Goal: Information Seeking & Learning: Learn about a topic

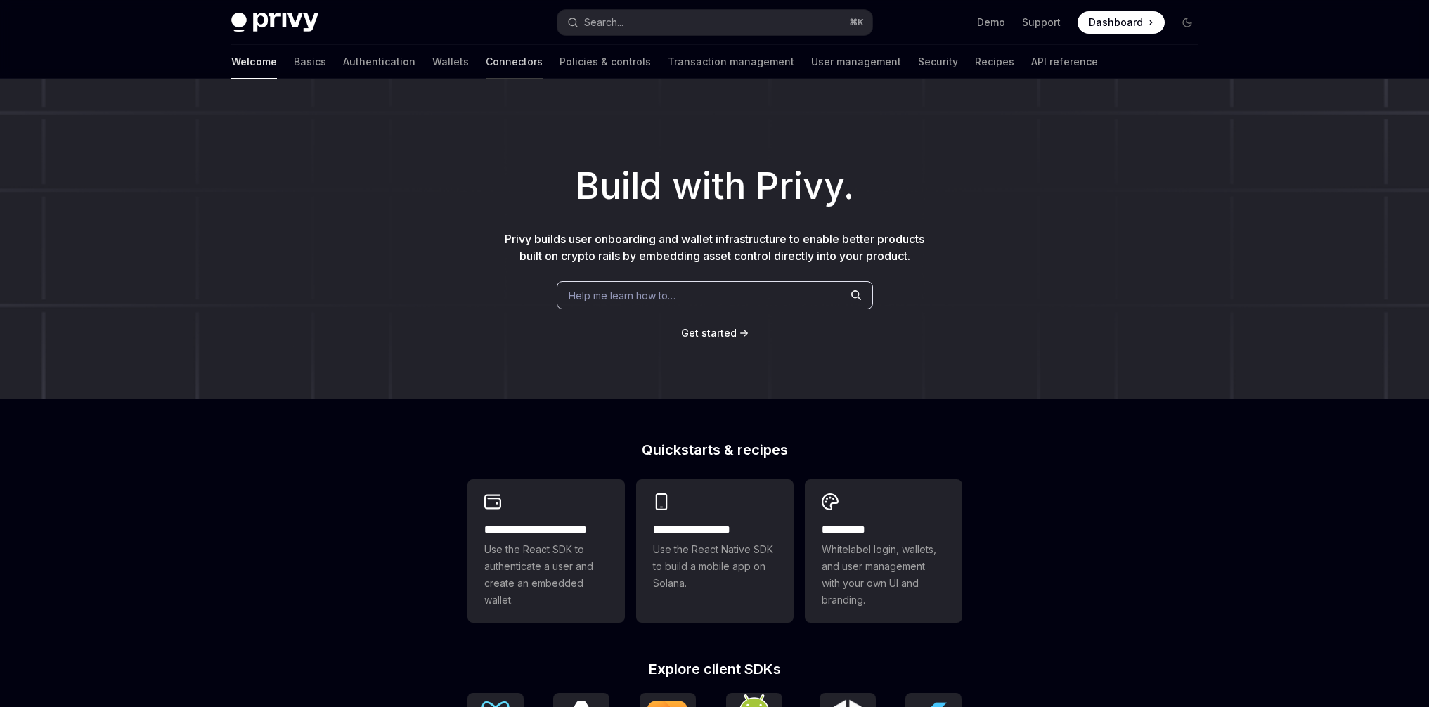
click at [486, 69] on link "Connectors" at bounding box center [514, 62] width 57 height 34
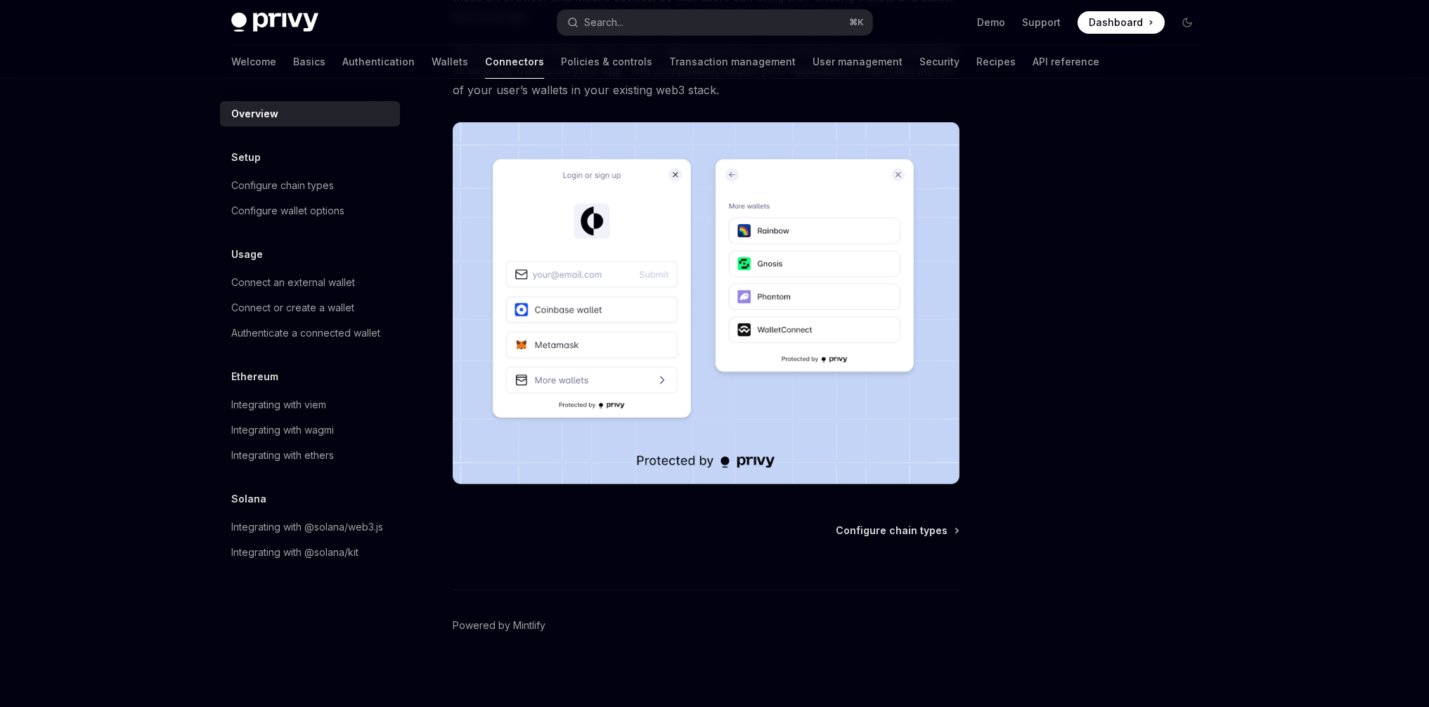
scroll to position [212, 0]
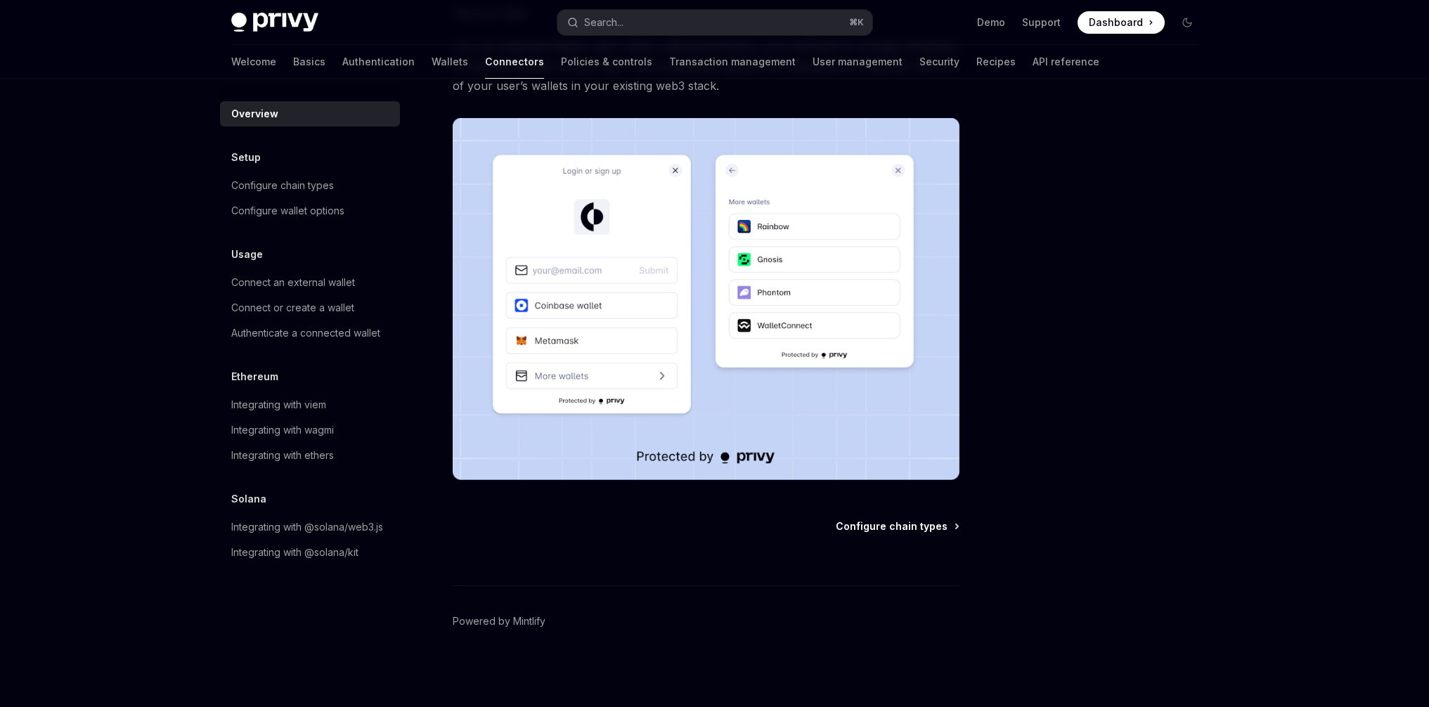
click at [879, 526] on span "Configure chain types" at bounding box center [892, 526] width 112 height 14
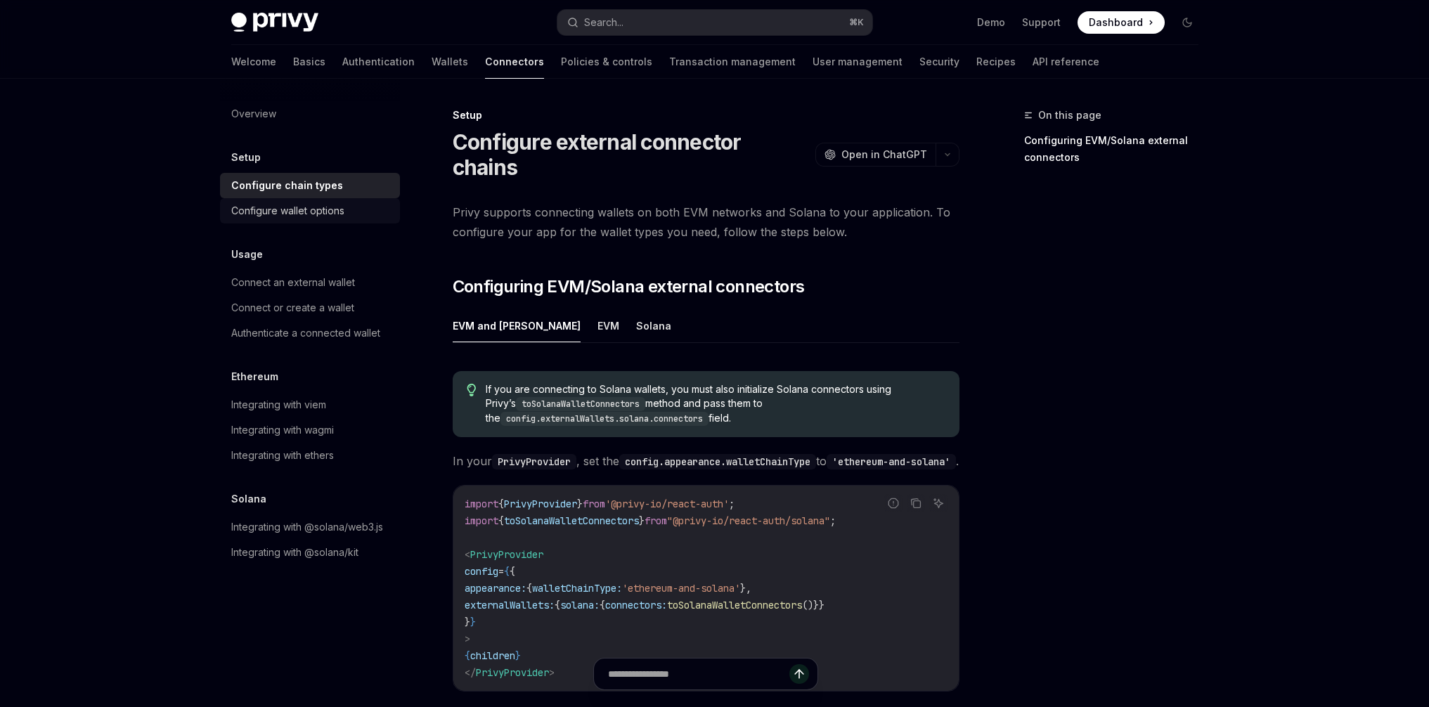
click at [308, 219] on div "Configure wallet options" at bounding box center [287, 210] width 113 height 17
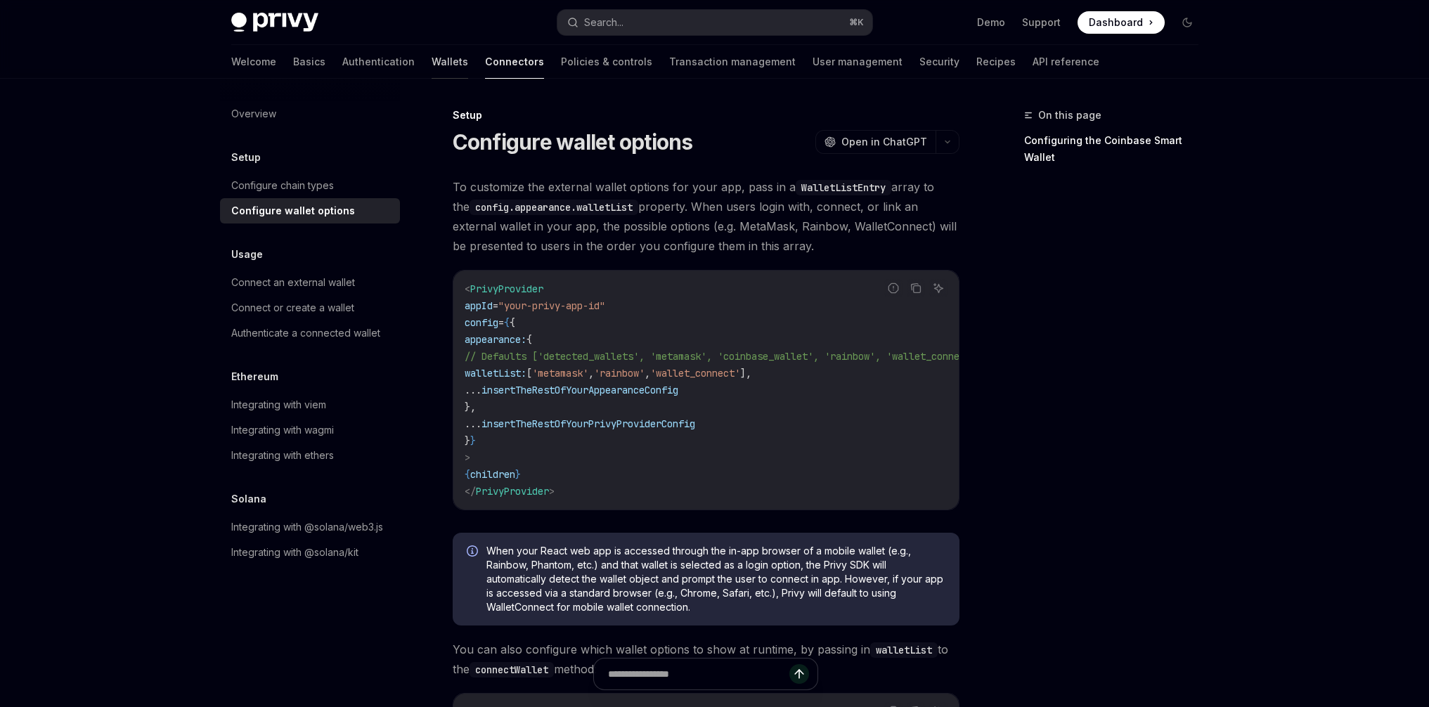
click at [432, 67] on link "Wallets" at bounding box center [450, 62] width 37 height 34
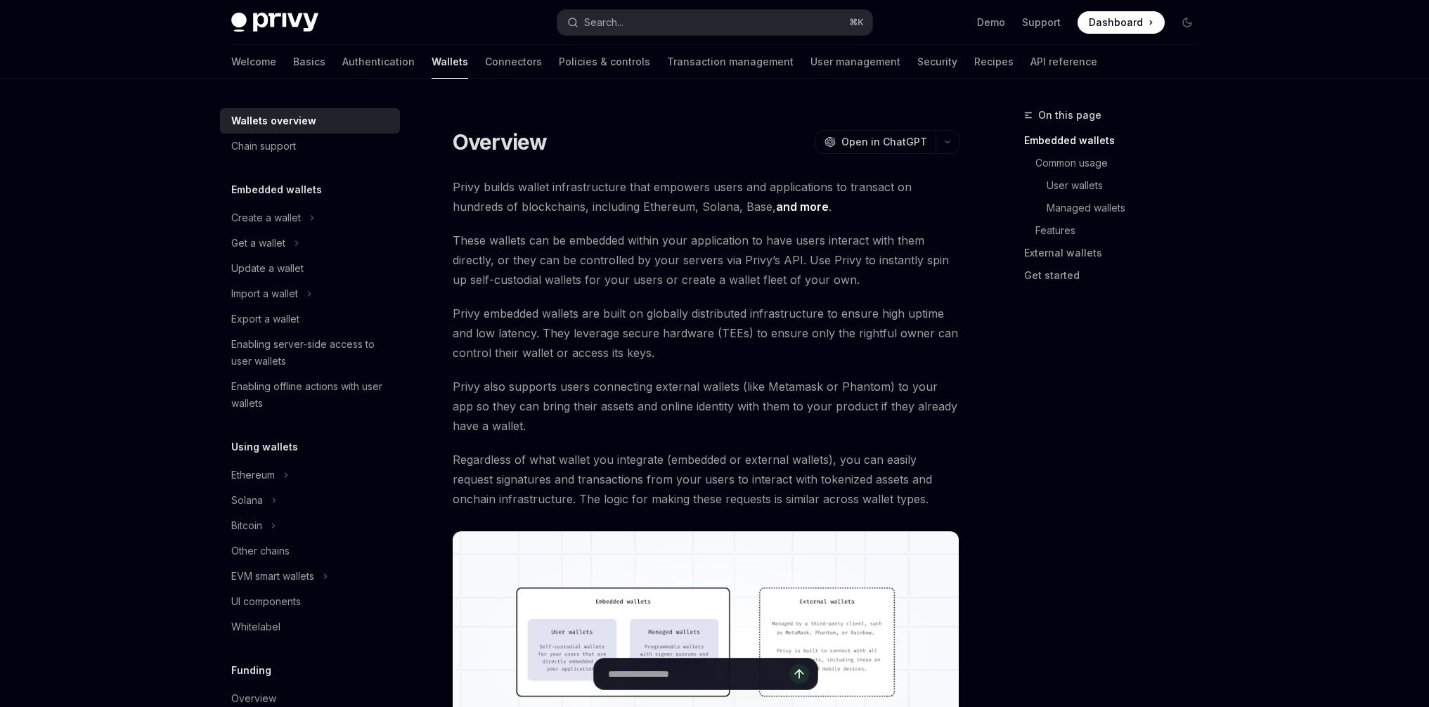
click at [341, 79] on div at bounding box center [310, 90] width 180 height 22
click at [342, 71] on link "Authentication" at bounding box center [378, 62] width 72 height 34
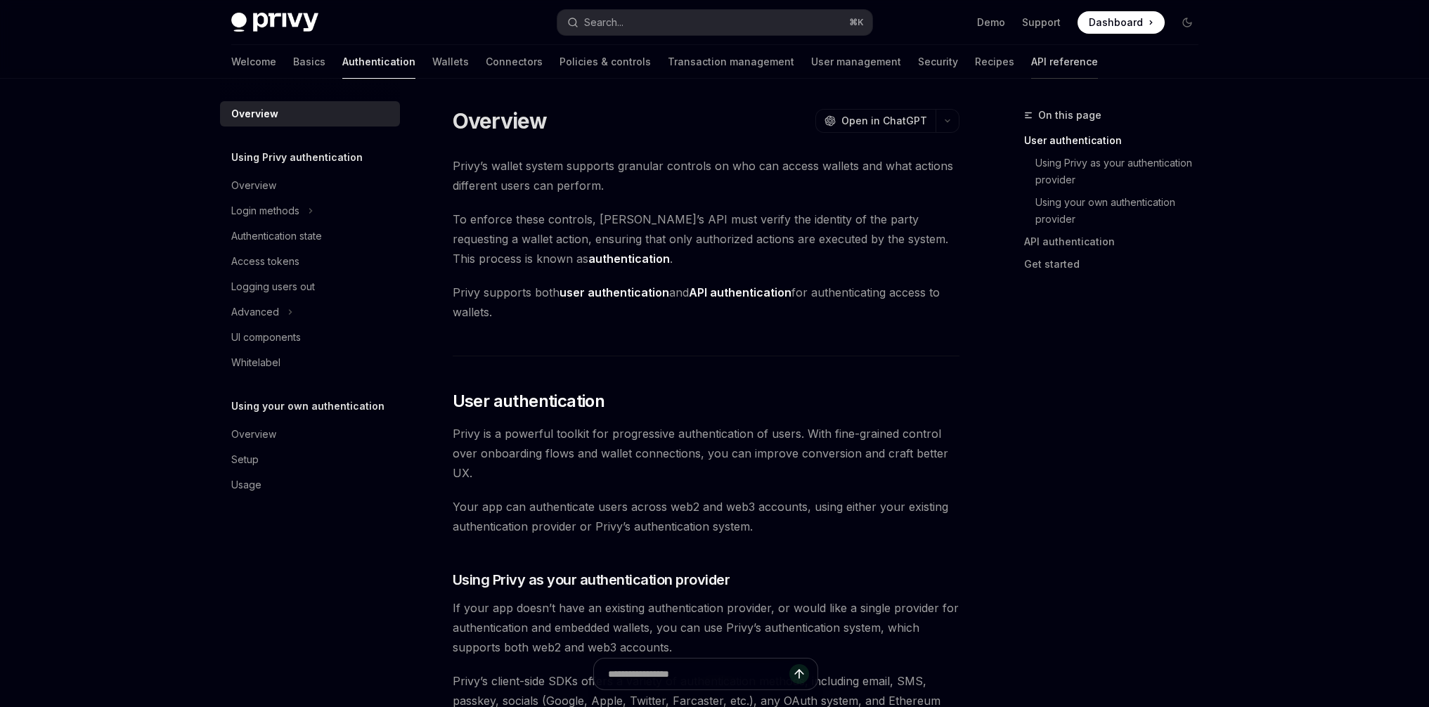
click at [1031, 63] on link "API reference" at bounding box center [1064, 62] width 67 height 34
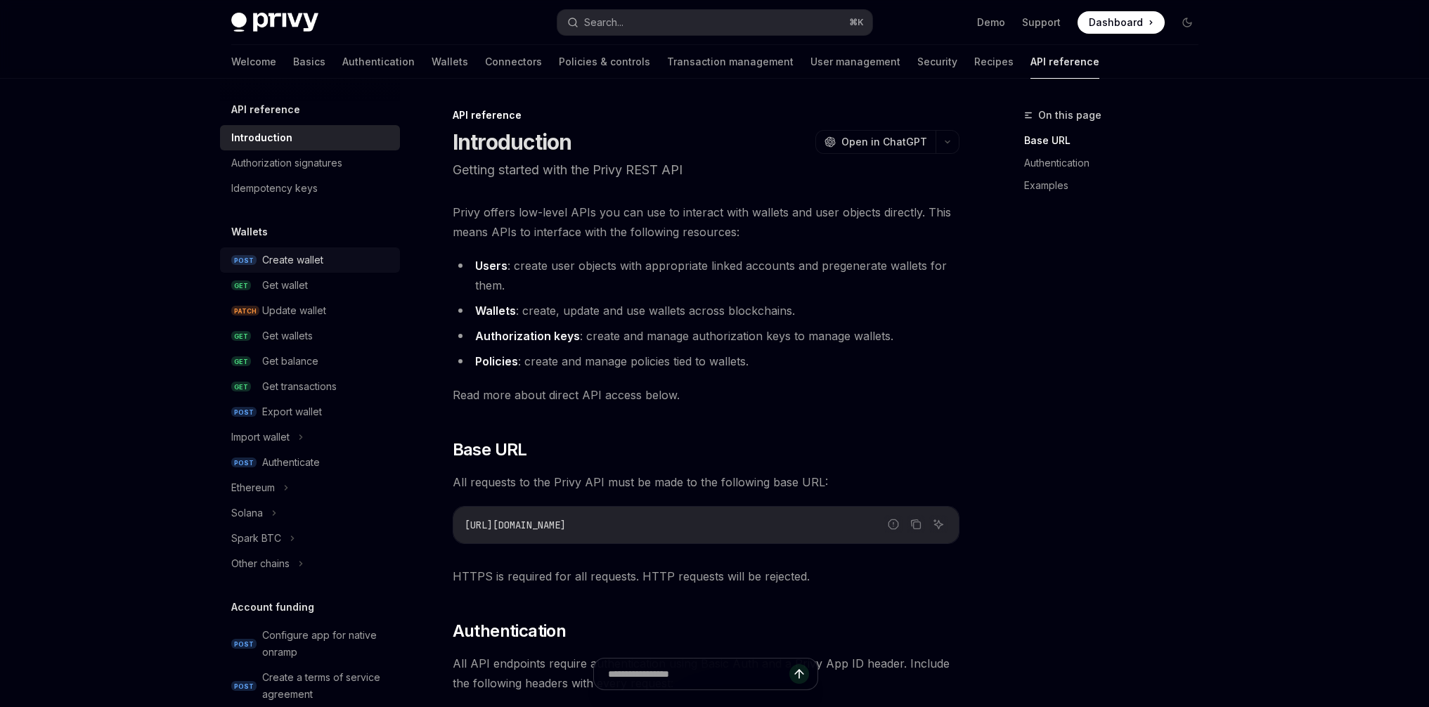
click at [292, 271] on link "POST Create wallet" at bounding box center [310, 259] width 180 height 25
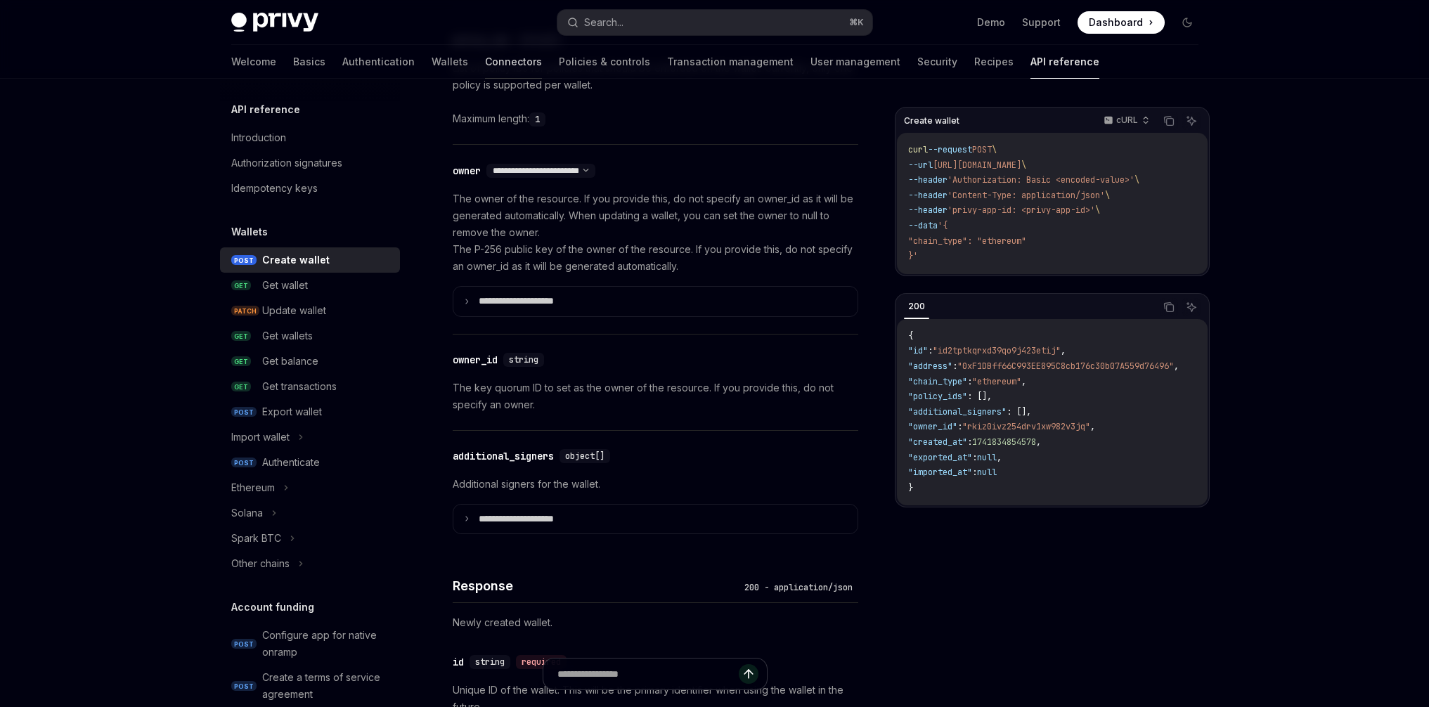
click at [485, 66] on link "Connectors" at bounding box center [513, 62] width 57 height 34
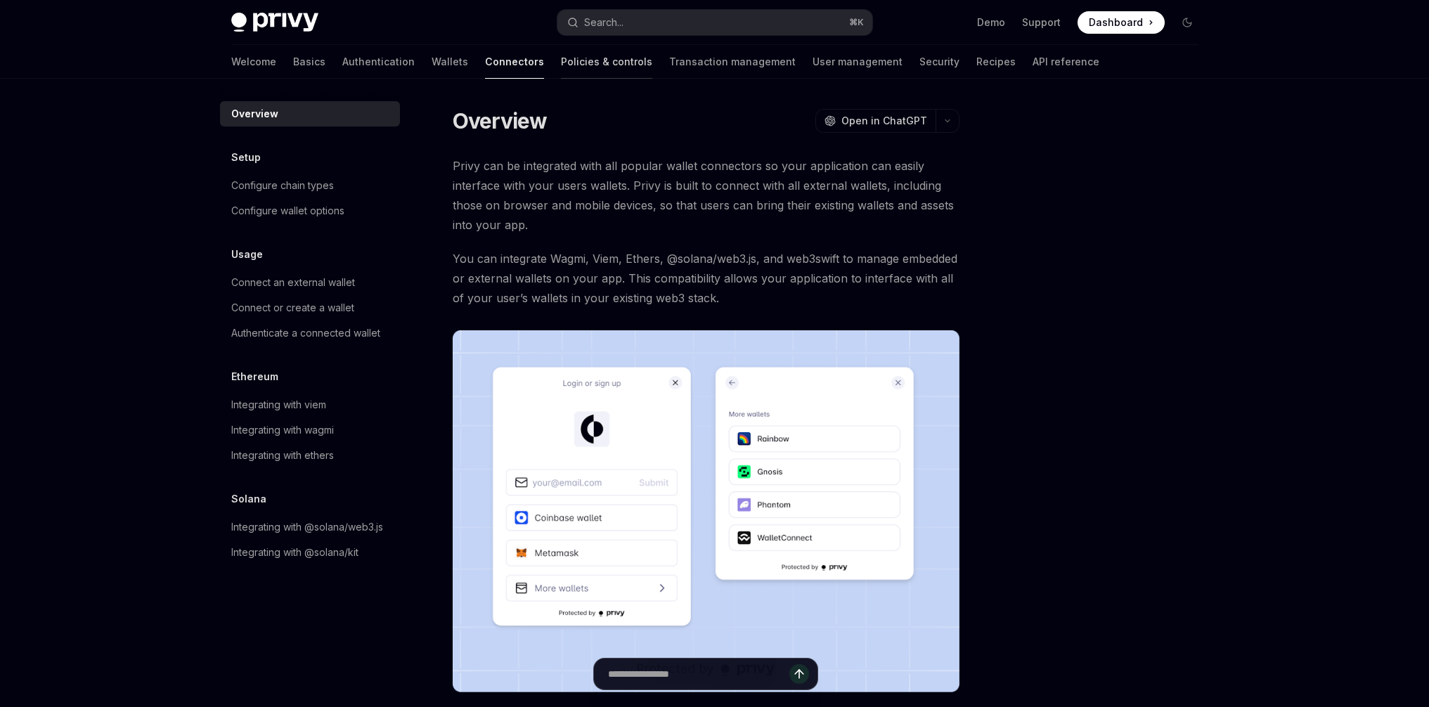
click at [561, 73] on link "Policies & controls" at bounding box center [606, 62] width 91 height 34
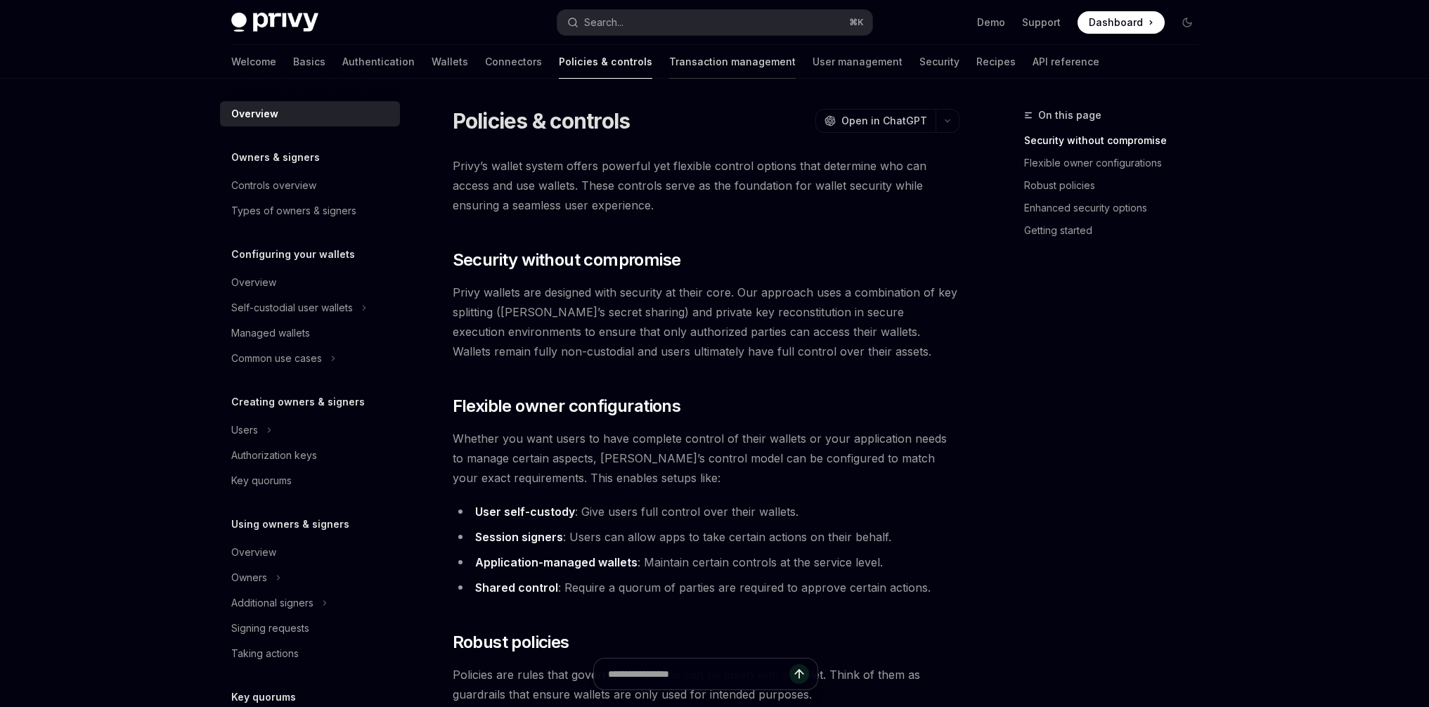
click at [669, 58] on link "Transaction management" at bounding box center [732, 62] width 127 height 34
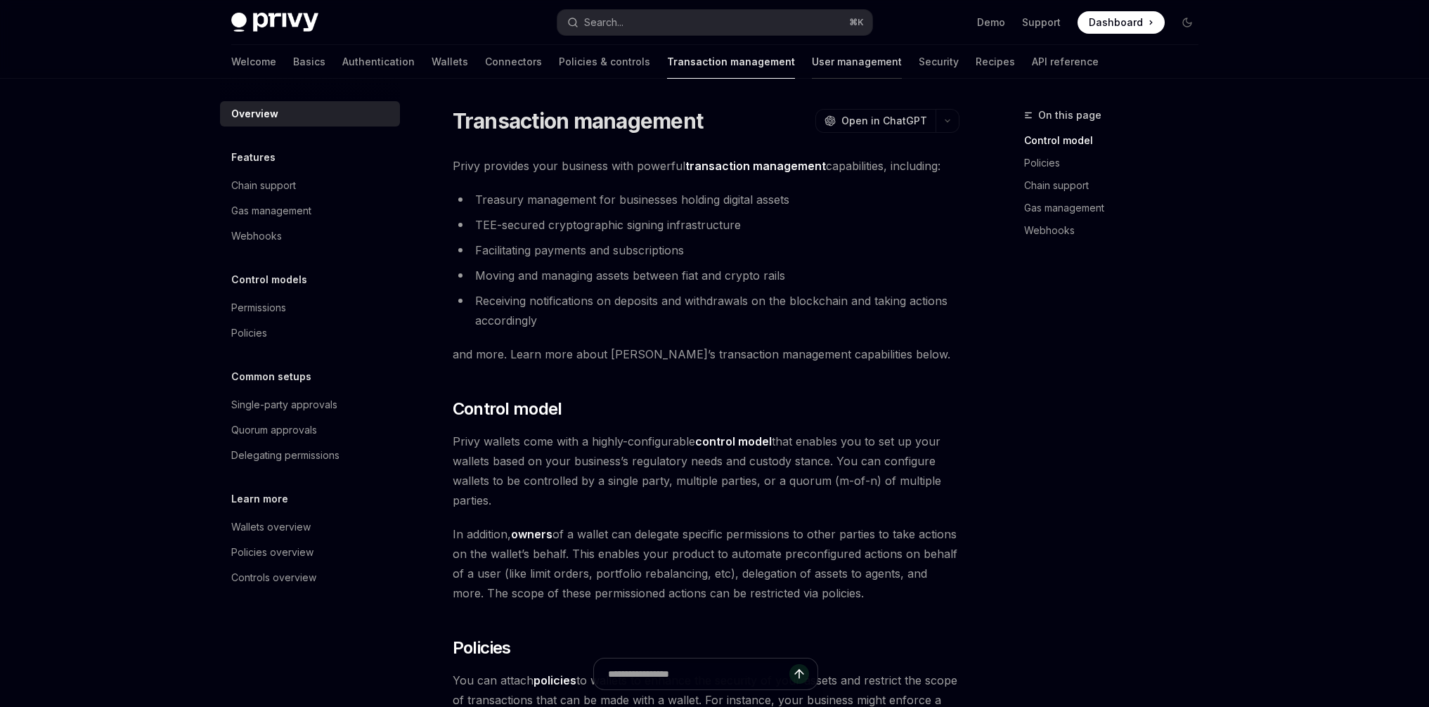
click at [812, 68] on link "User management" at bounding box center [857, 62] width 90 height 34
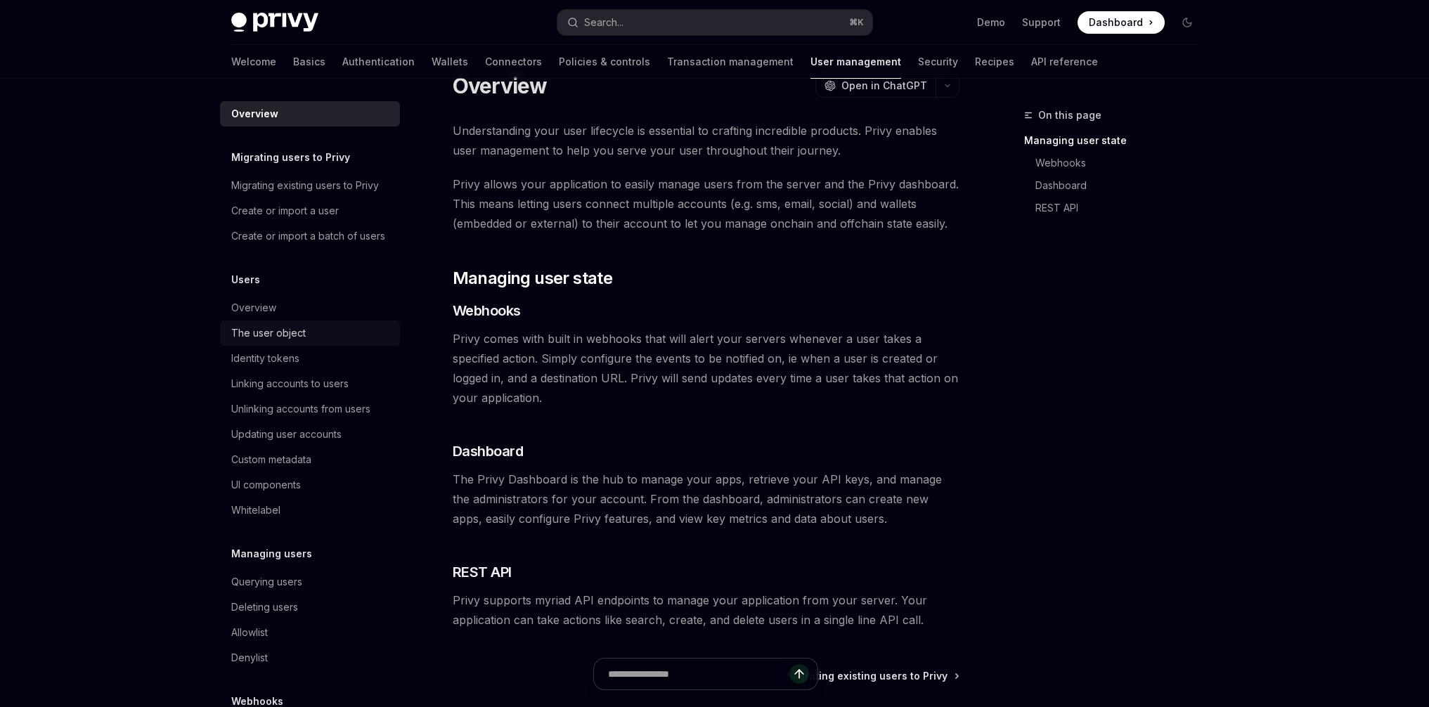
scroll to position [14, 0]
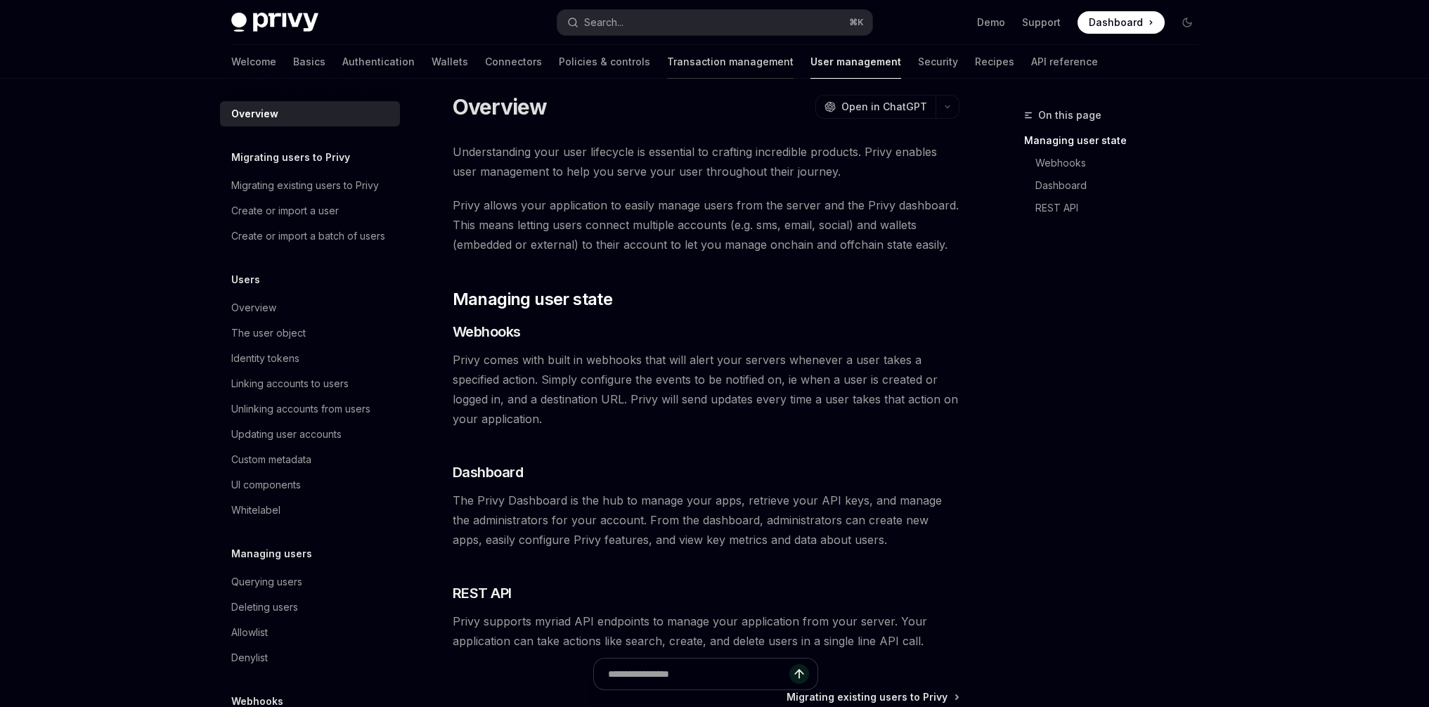
click at [667, 75] on link "Transaction management" at bounding box center [730, 62] width 127 height 34
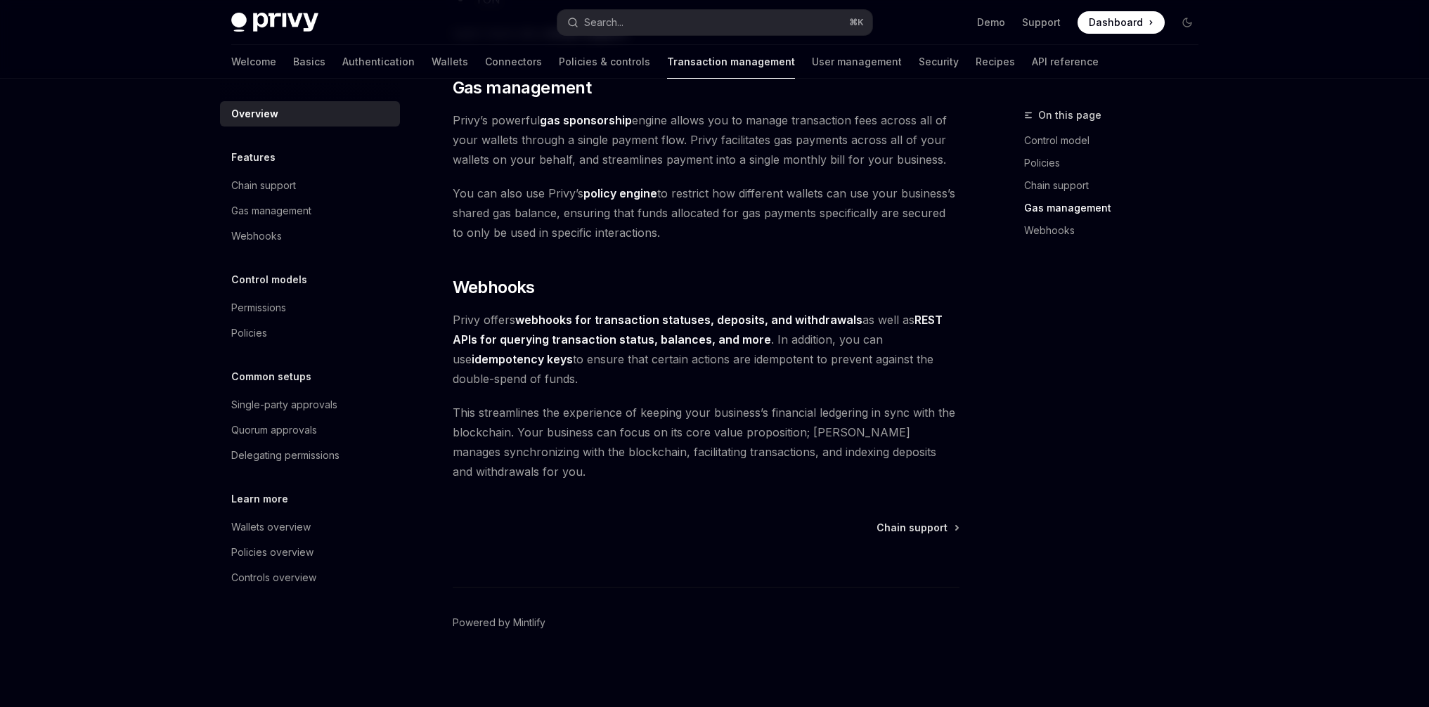
scroll to position [1206, 0]
click at [559, 58] on link "Policies & controls" at bounding box center [604, 62] width 91 height 34
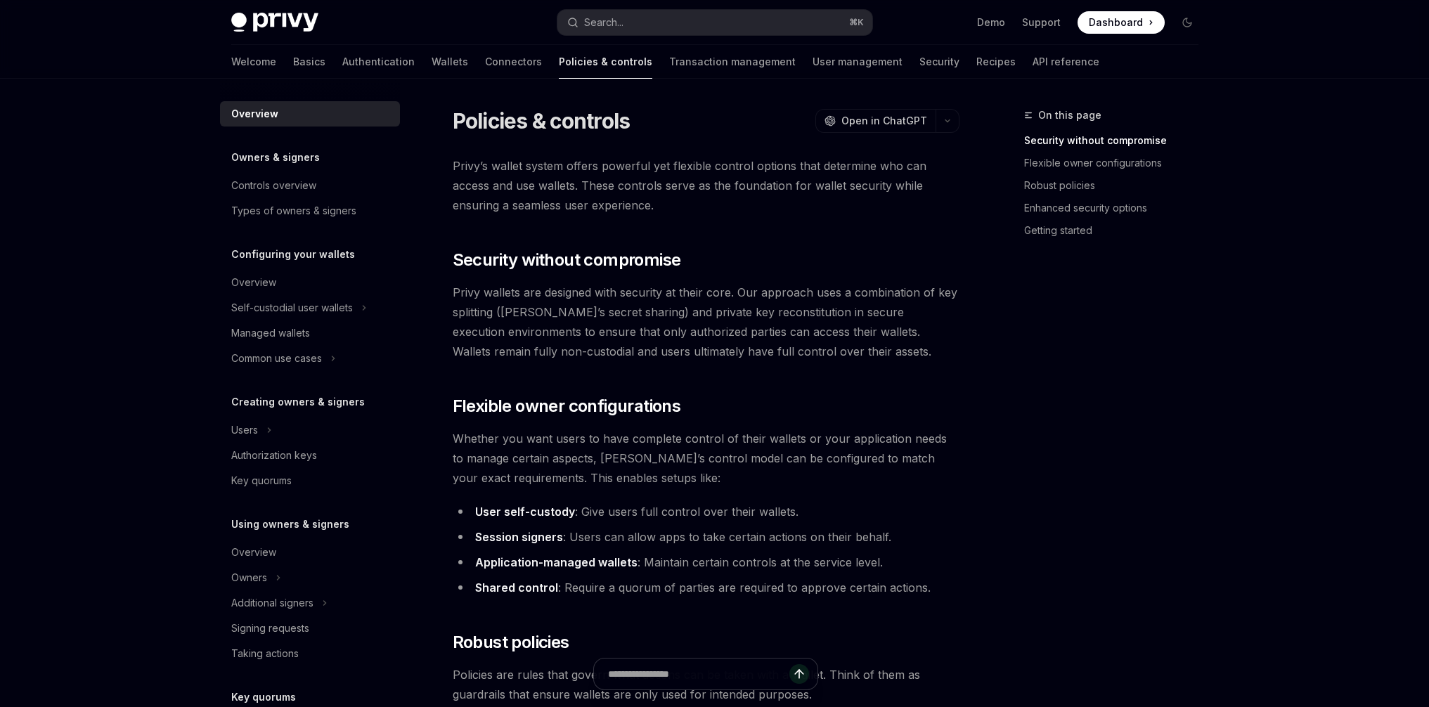
click at [276, 26] on img at bounding box center [274, 23] width 87 height 20
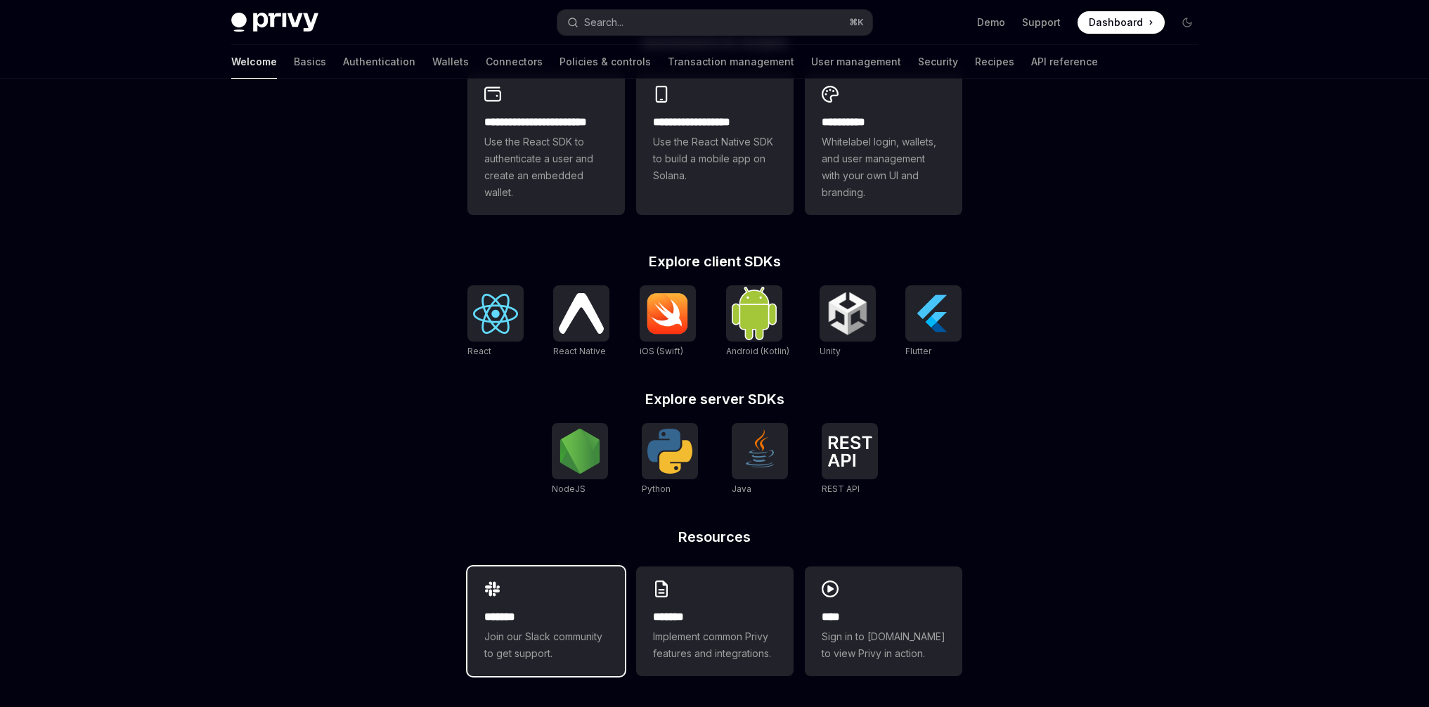
scroll to position [408, 0]
click at [580, 609] on h2 "*******" at bounding box center [546, 617] width 124 height 17
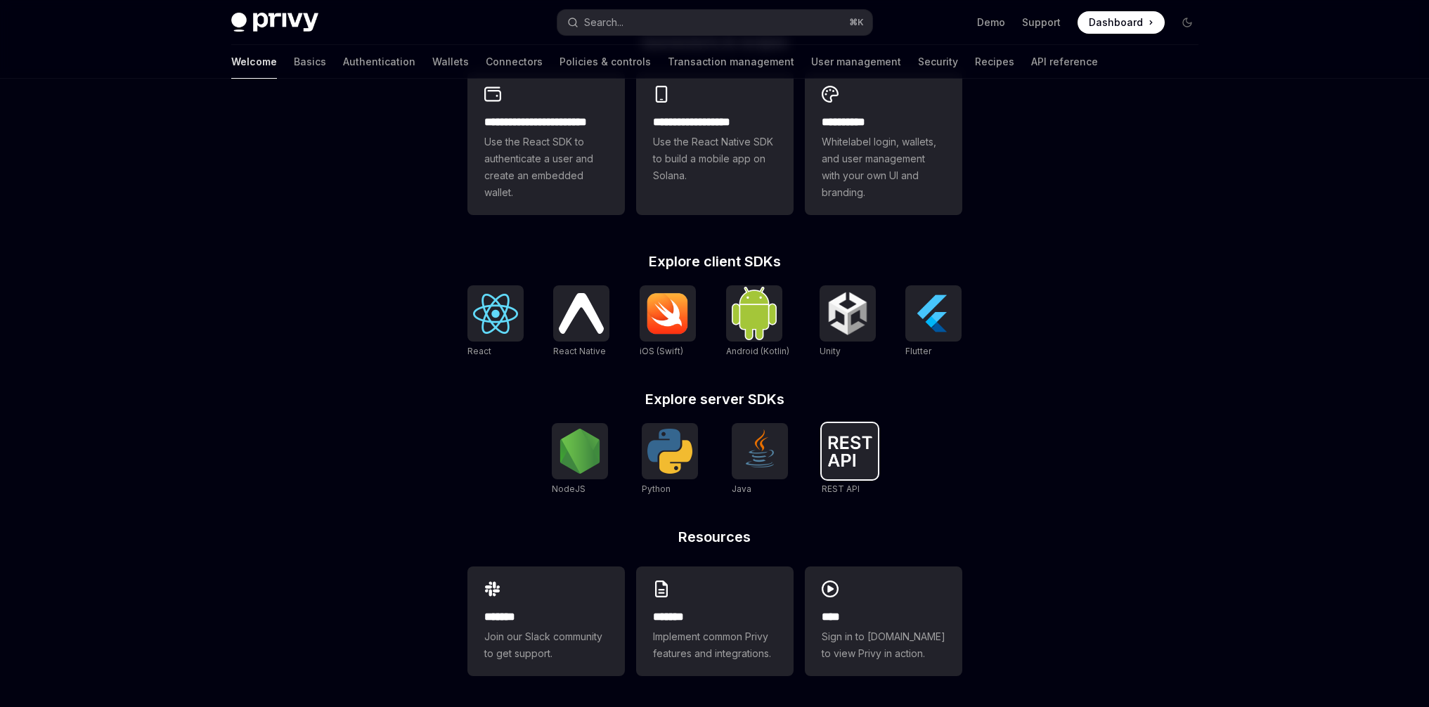
click at [852, 458] on img at bounding box center [849, 451] width 45 height 31
type textarea "*"
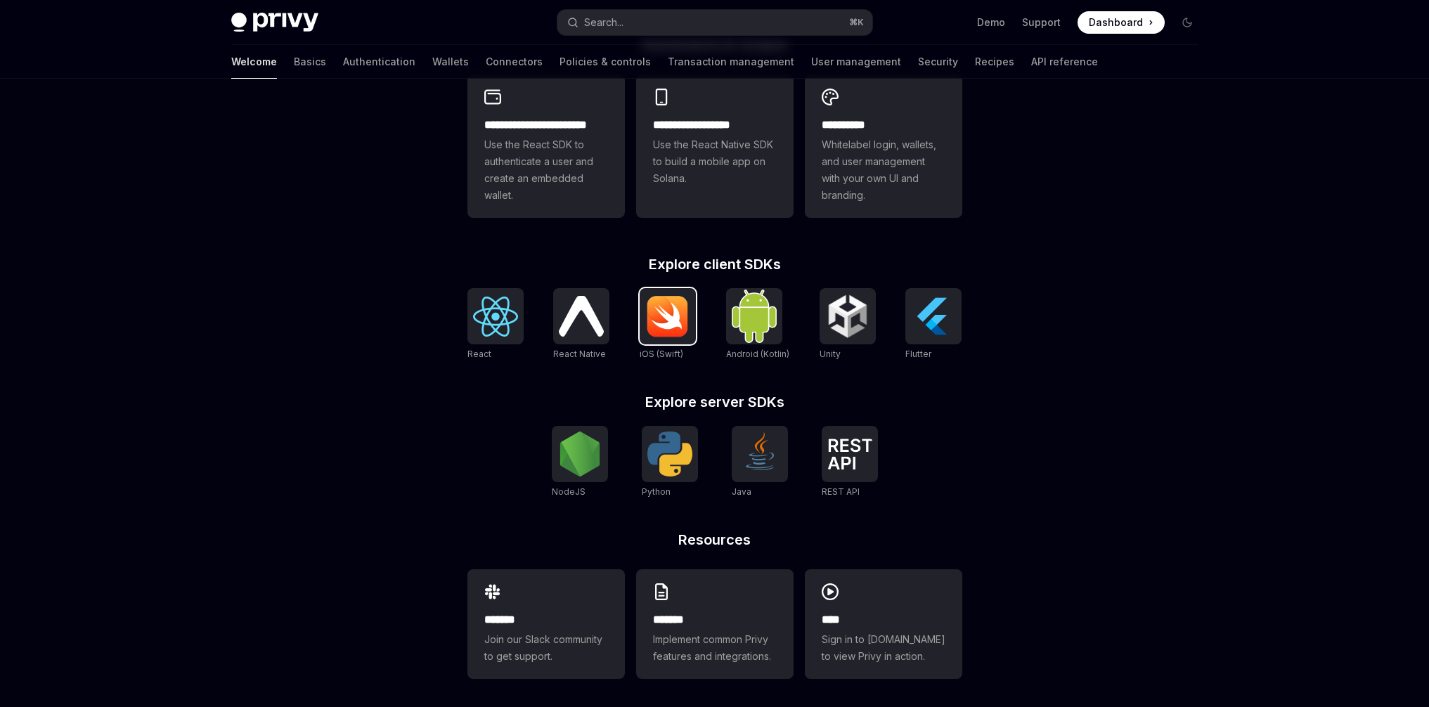
scroll to position [405, 0]
click at [498, 317] on img at bounding box center [495, 317] width 45 height 40
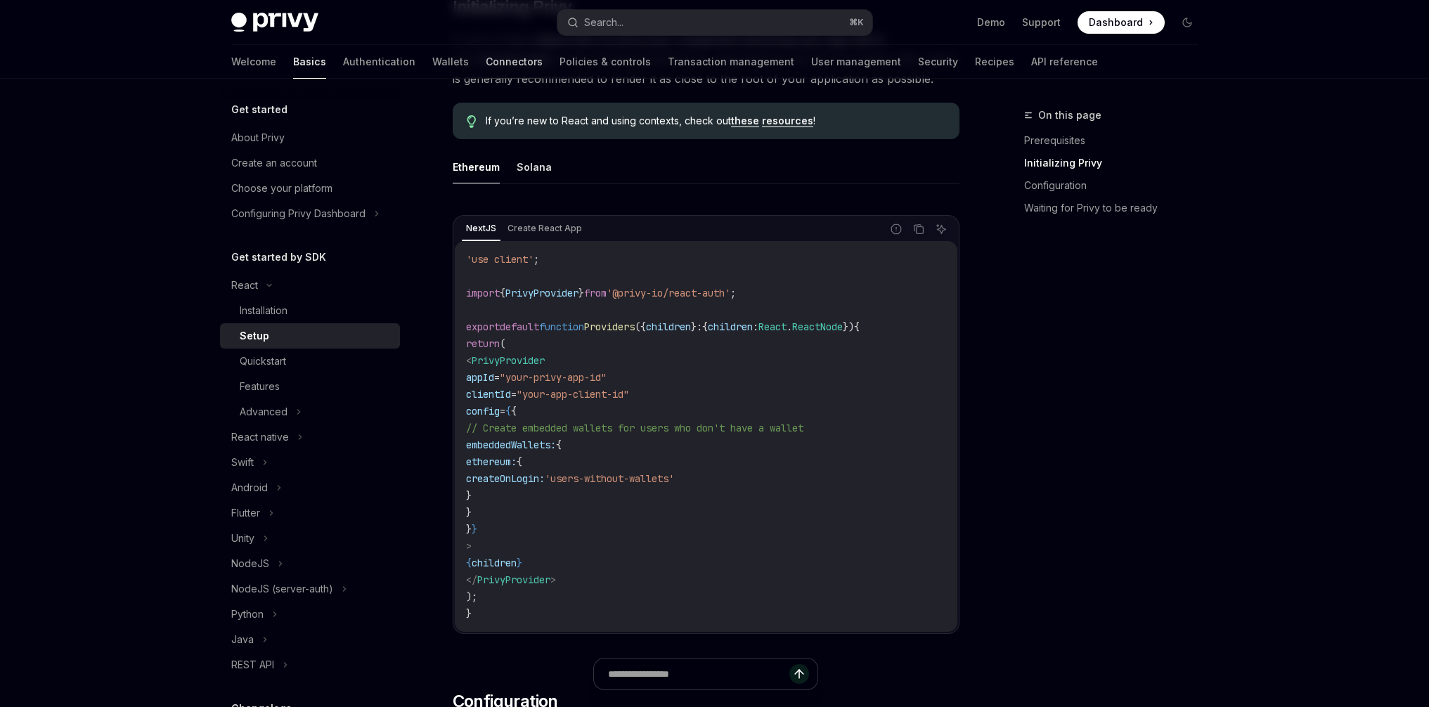
scroll to position [352, 0]
click at [486, 66] on link "Connectors" at bounding box center [514, 62] width 57 height 34
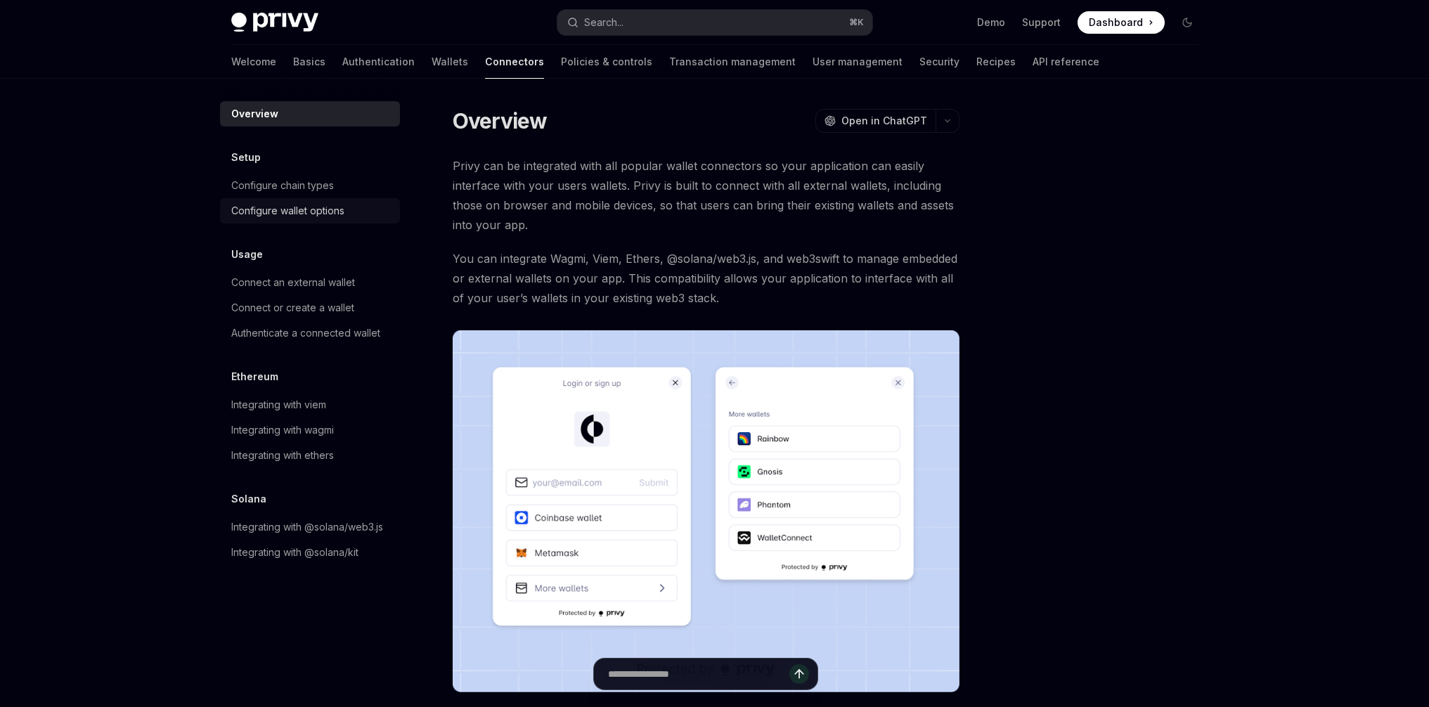
click at [316, 215] on div "Configure wallet options" at bounding box center [287, 210] width 113 height 17
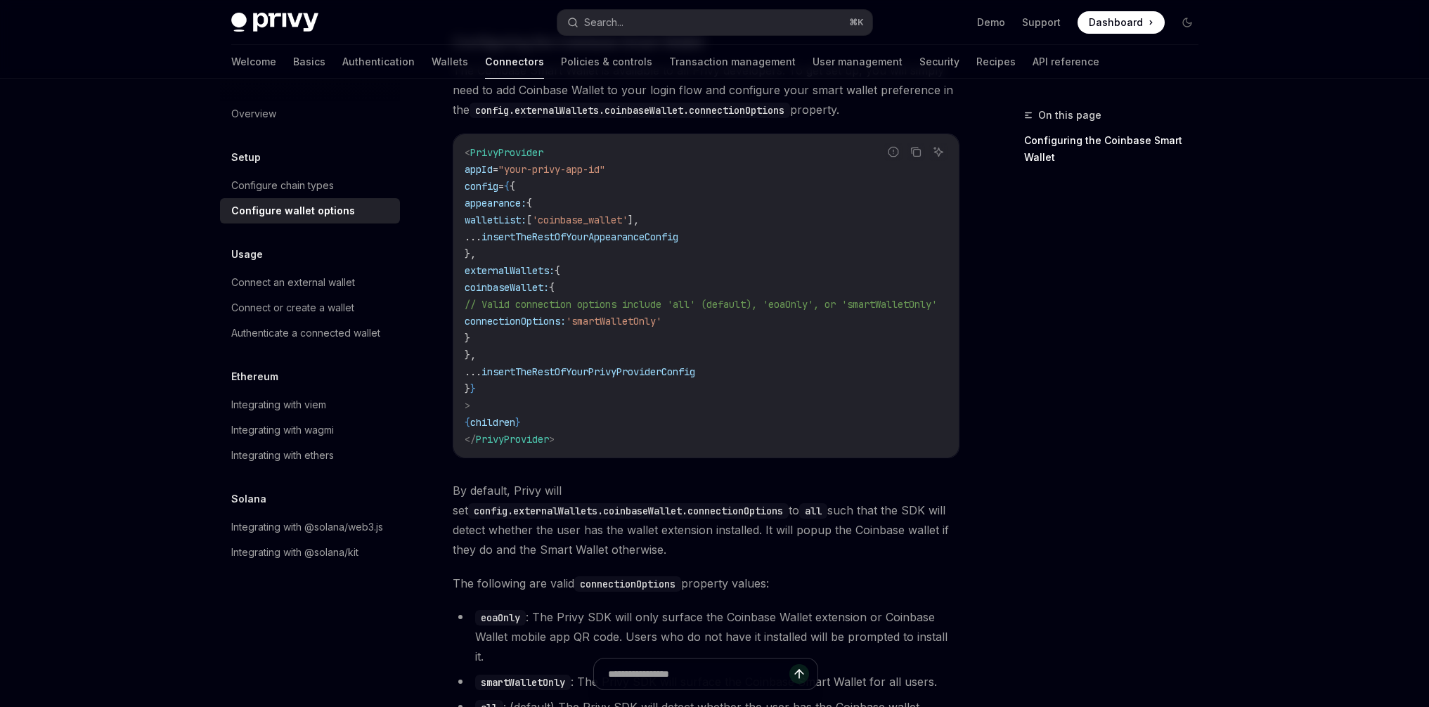
scroll to position [1971, 0]
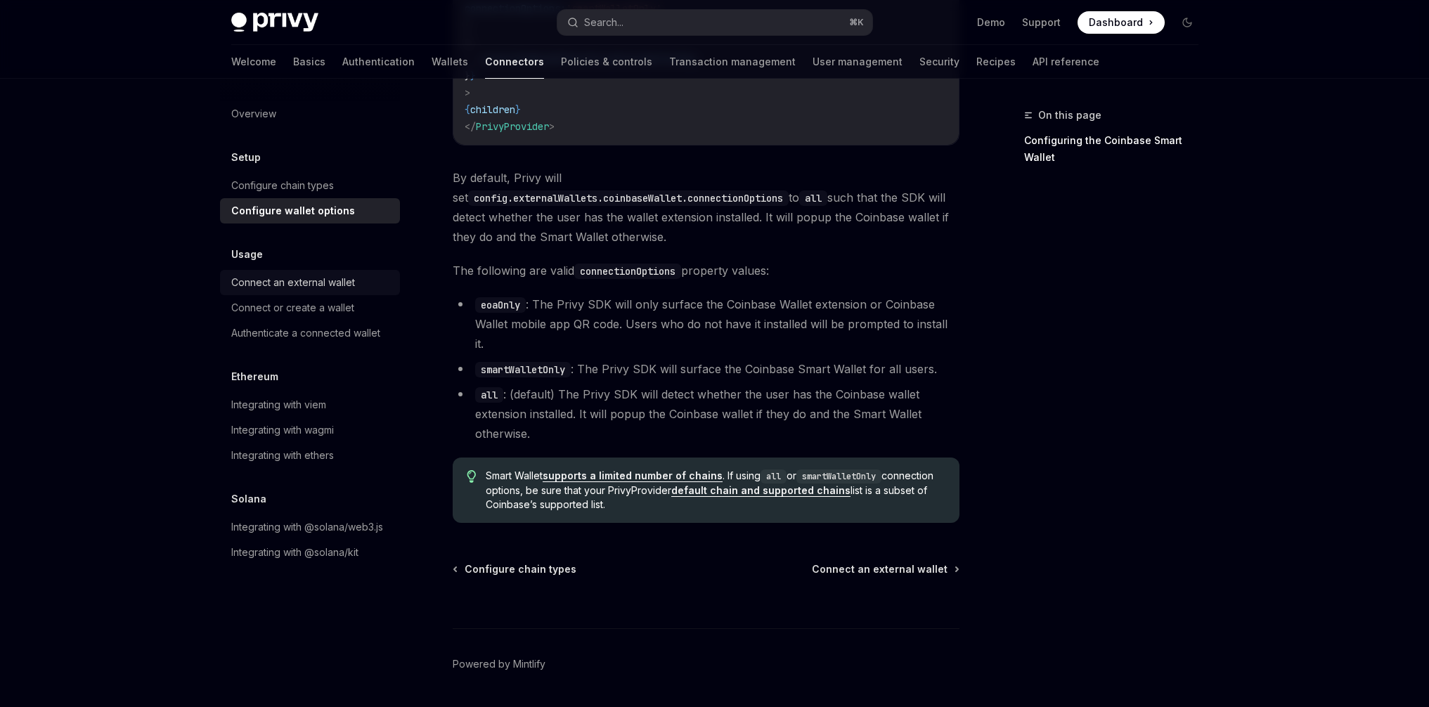
click at [295, 291] on link "Connect an external wallet" at bounding box center [310, 282] width 180 height 25
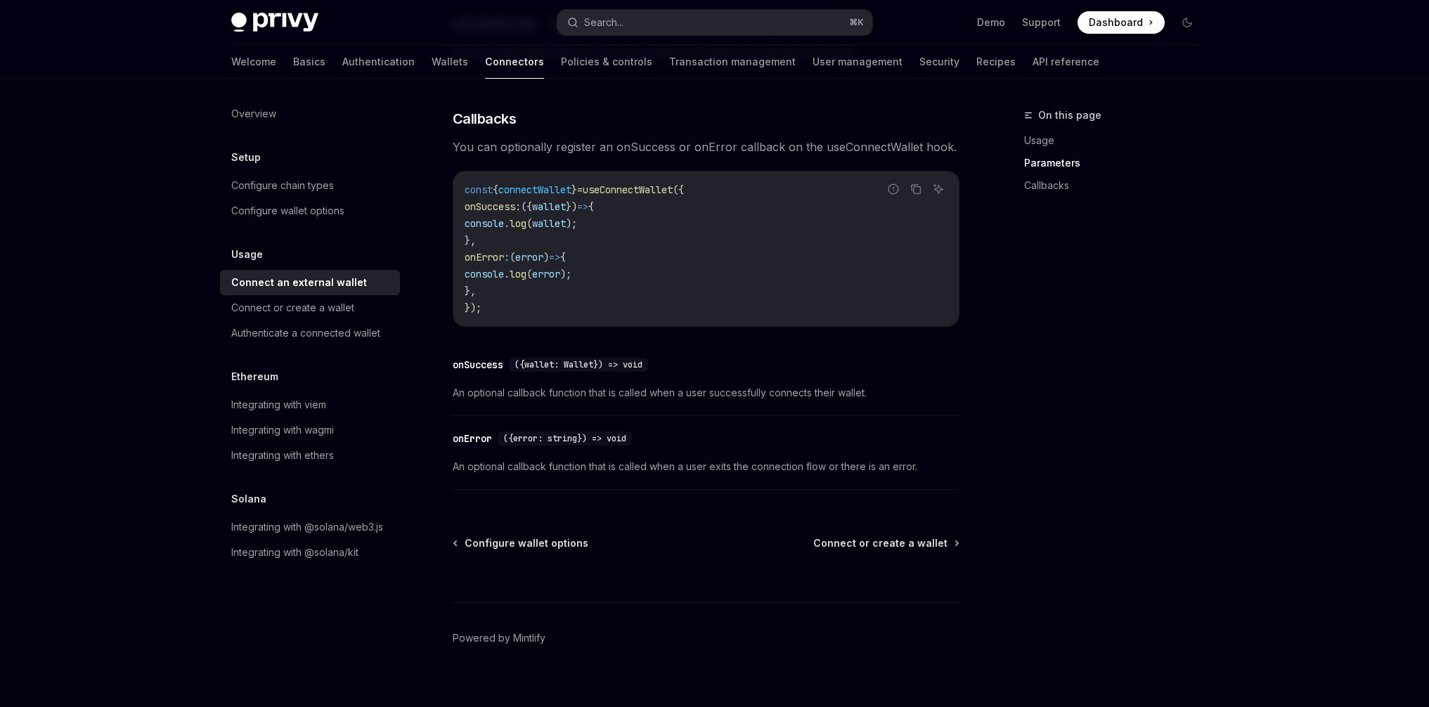
scroll to position [815, 0]
click at [314, 318] on link "Connect or create a wallet" at bounding box center [310, 307] width 180 height 25
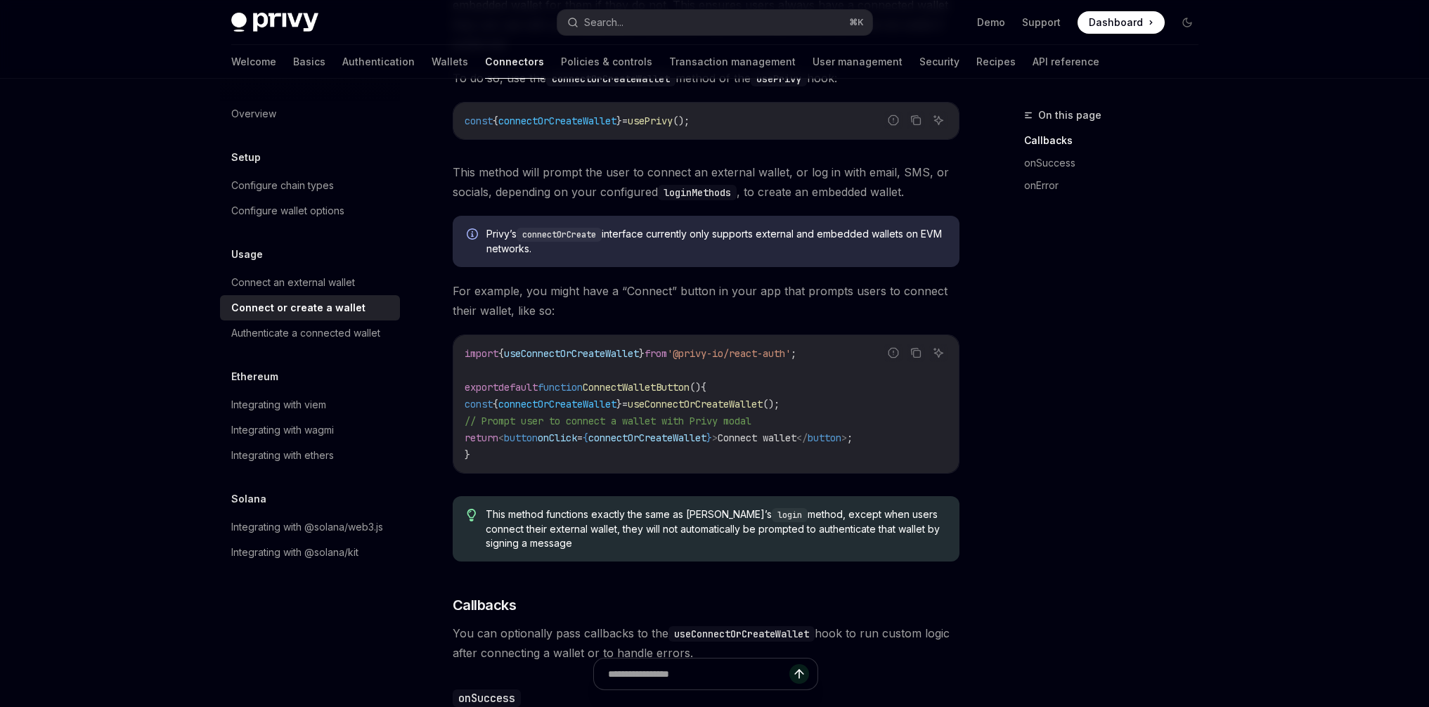
scroll to position [255, 0]
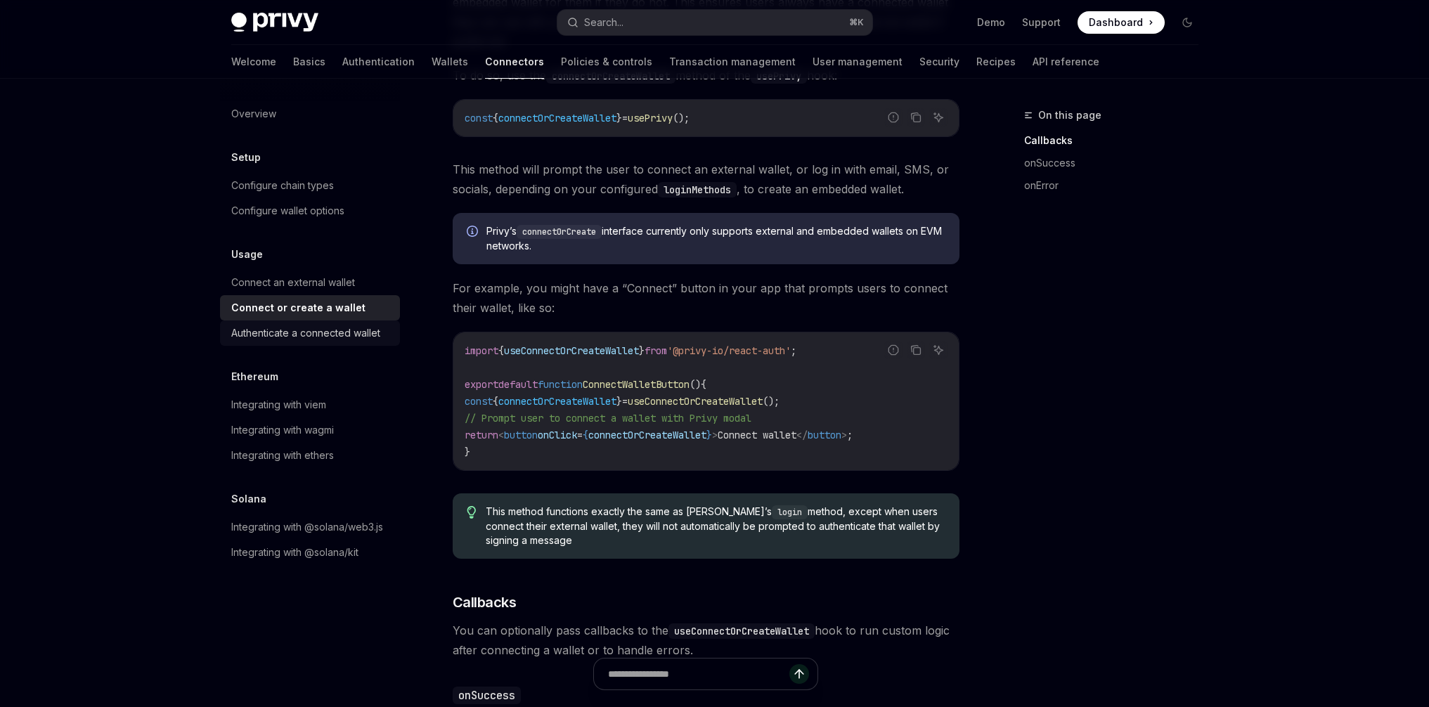
click at [325, 340] on div "Authenticate a connected wallet" at bounding box center [305, 333] width 149 height 17
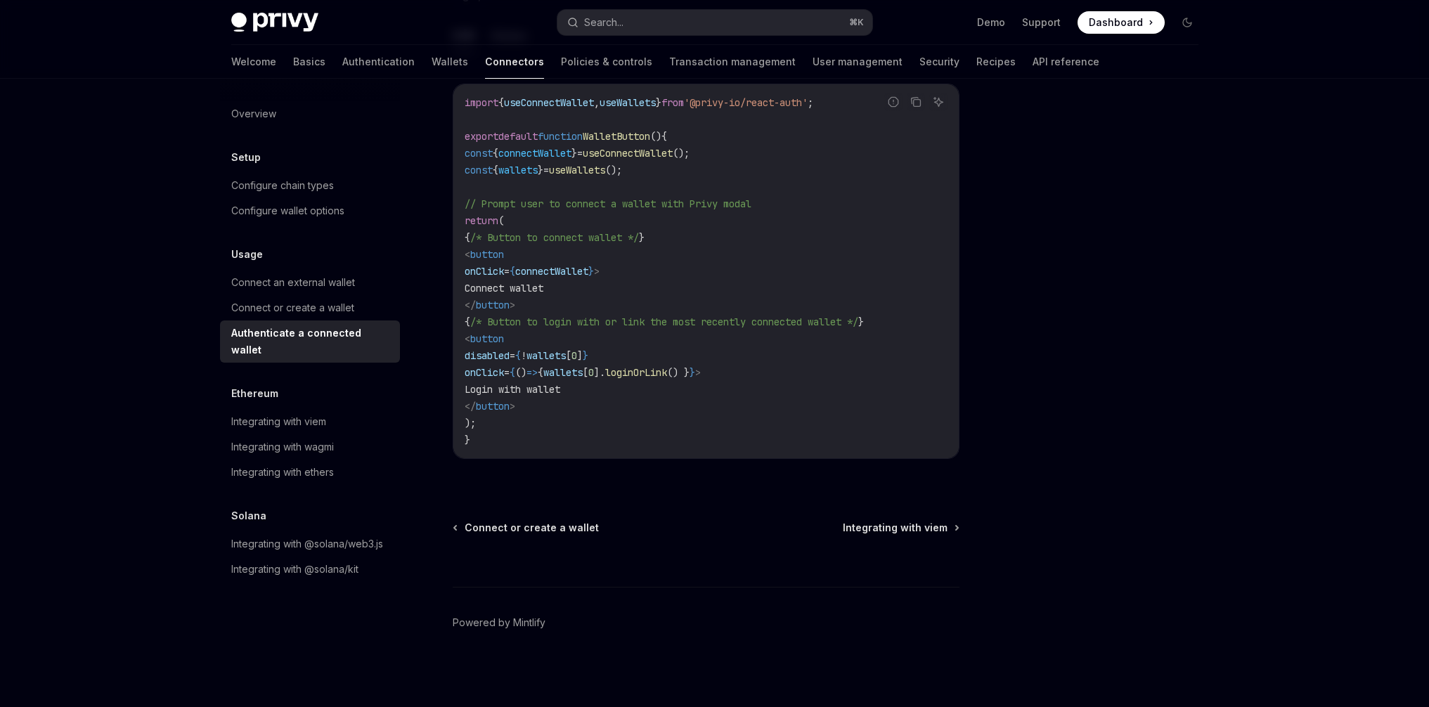
scroll to position [796, 0]
click at [314, 413] on div "Integrating with viem" at bounding box center [278, 421] width 95 height 17
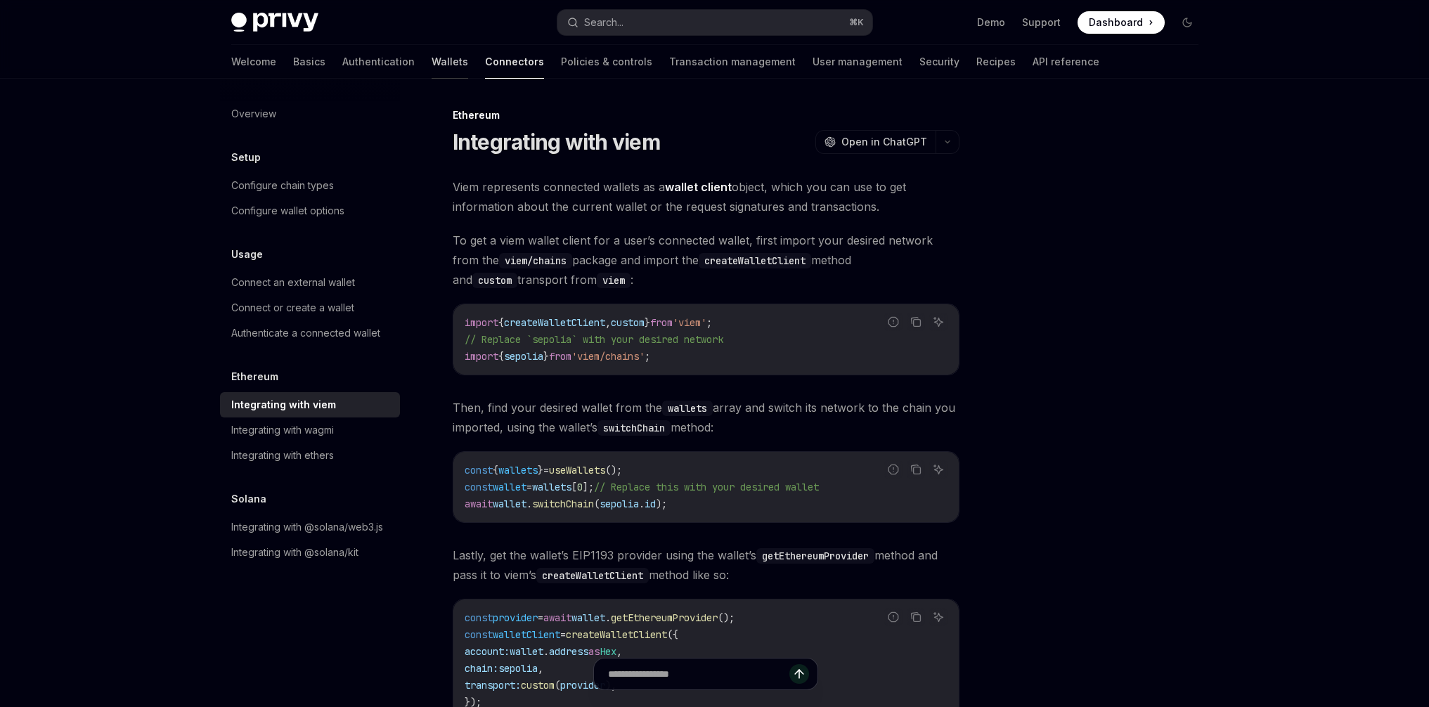
click at [432, 65] on link "Wallets" at bounding box center [450, 62] width 37 height 34
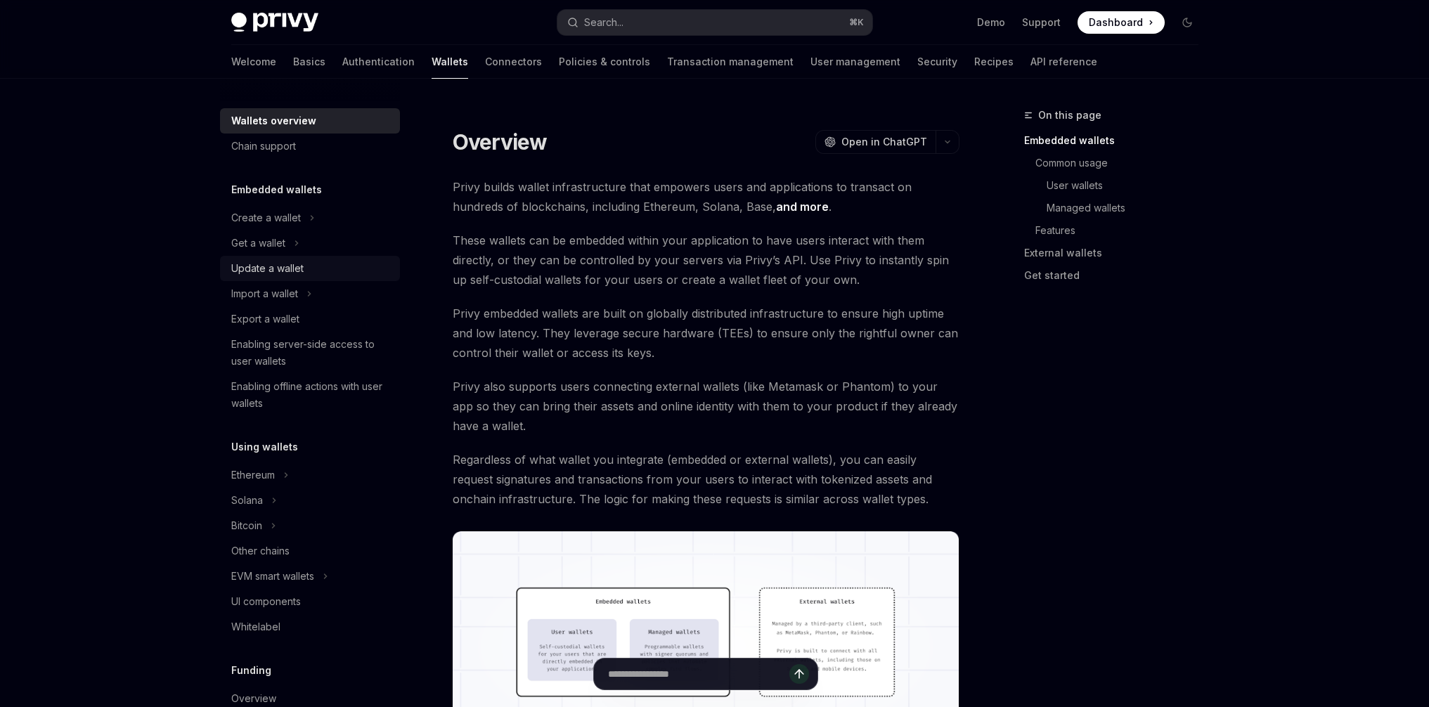
click at [287, 268] on div "Update a wallet" at bounding box center [267, 268] width 72 height 17
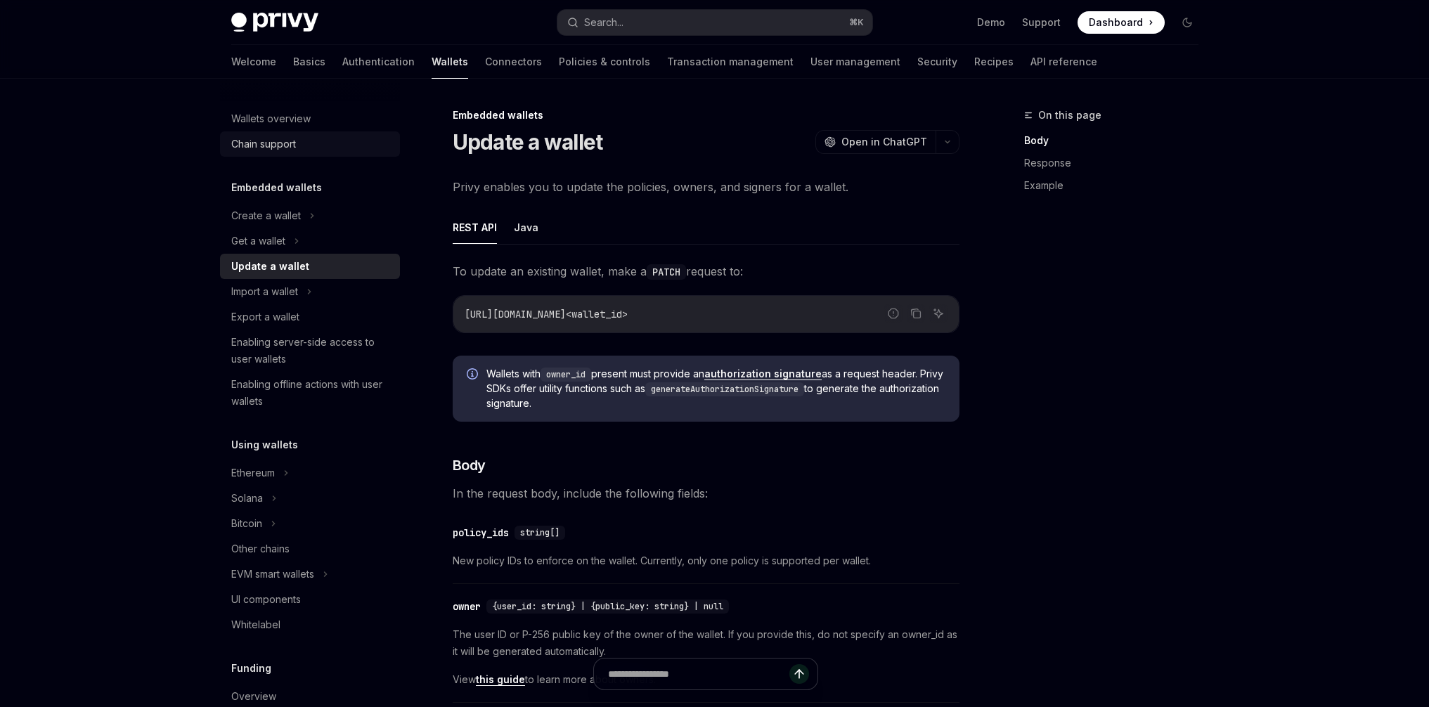
scroll to position [3, 0]
click at [309, 216] on icon at bounding box center [312, 215] width 6 height 17
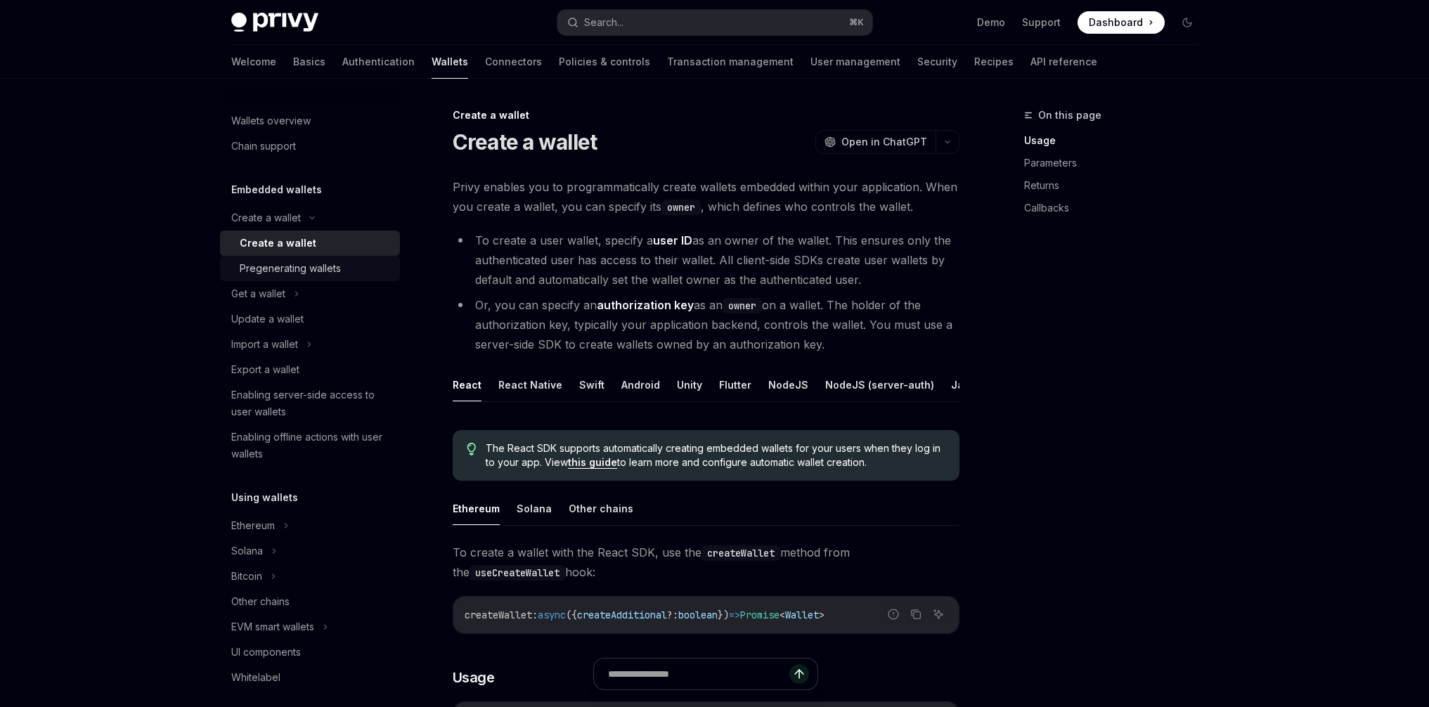
click at [301, 267] on div "Pregenerating wallets" at bounding box center [290, 268] width 101 height 17
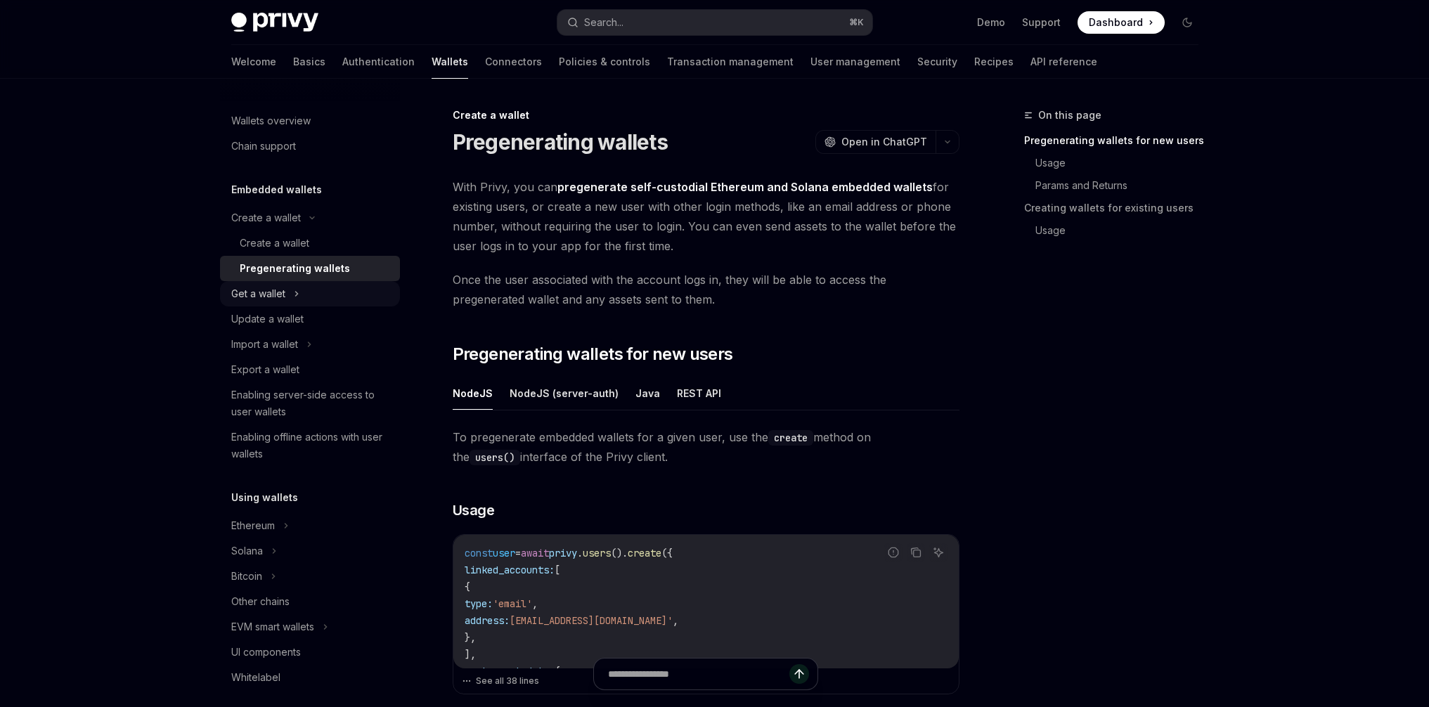
click at [295, 286] on icon at bounding box center [297, 293] width 6 height 17
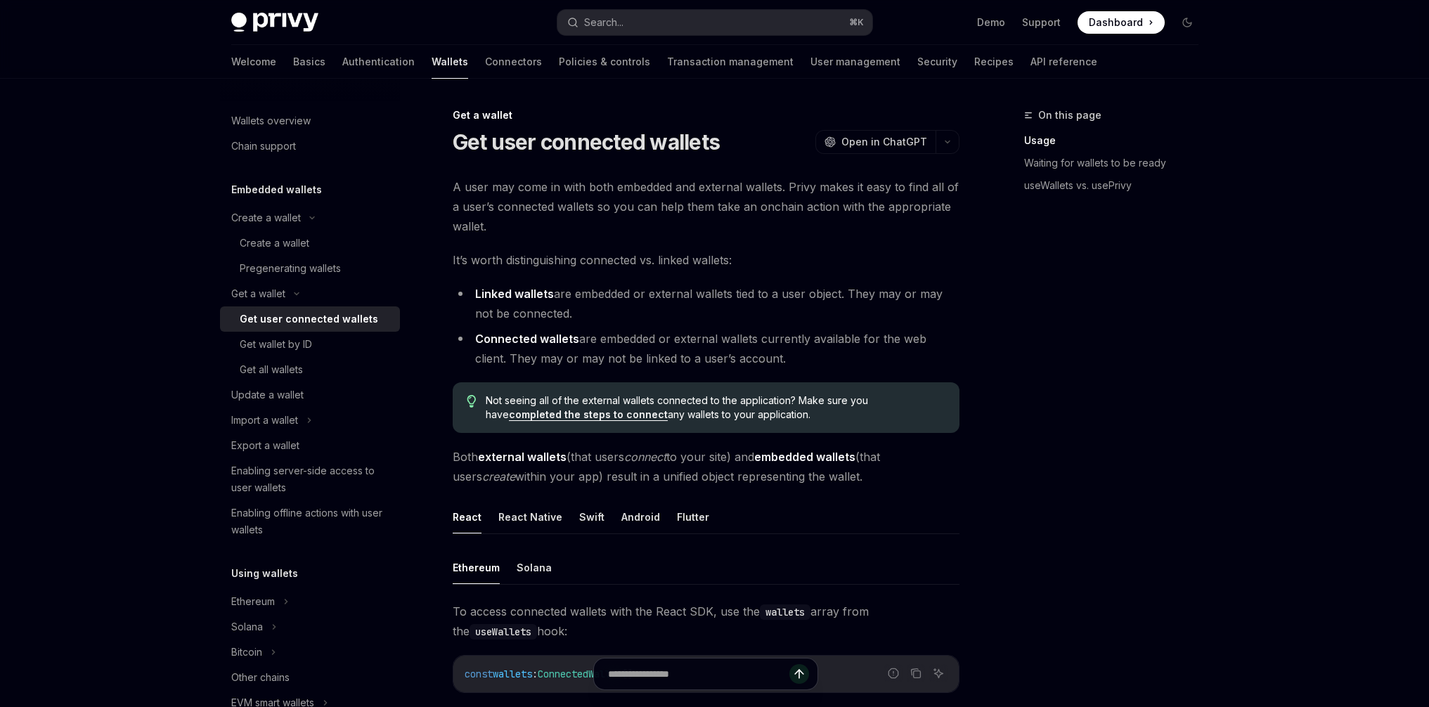
click at [288, 323] on div "Get user connected wallets" at bounding box center [309, 319] width 138 height 17
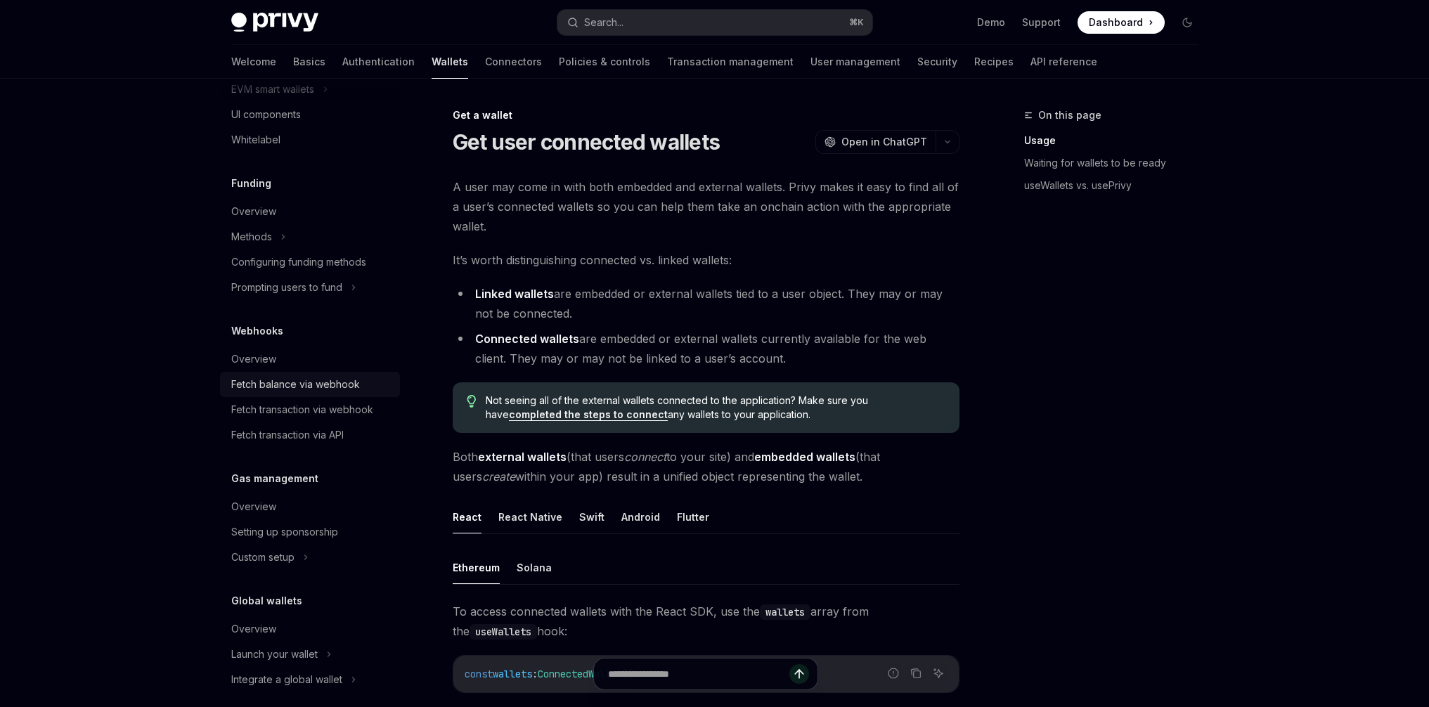
scroll to position [614, 0]
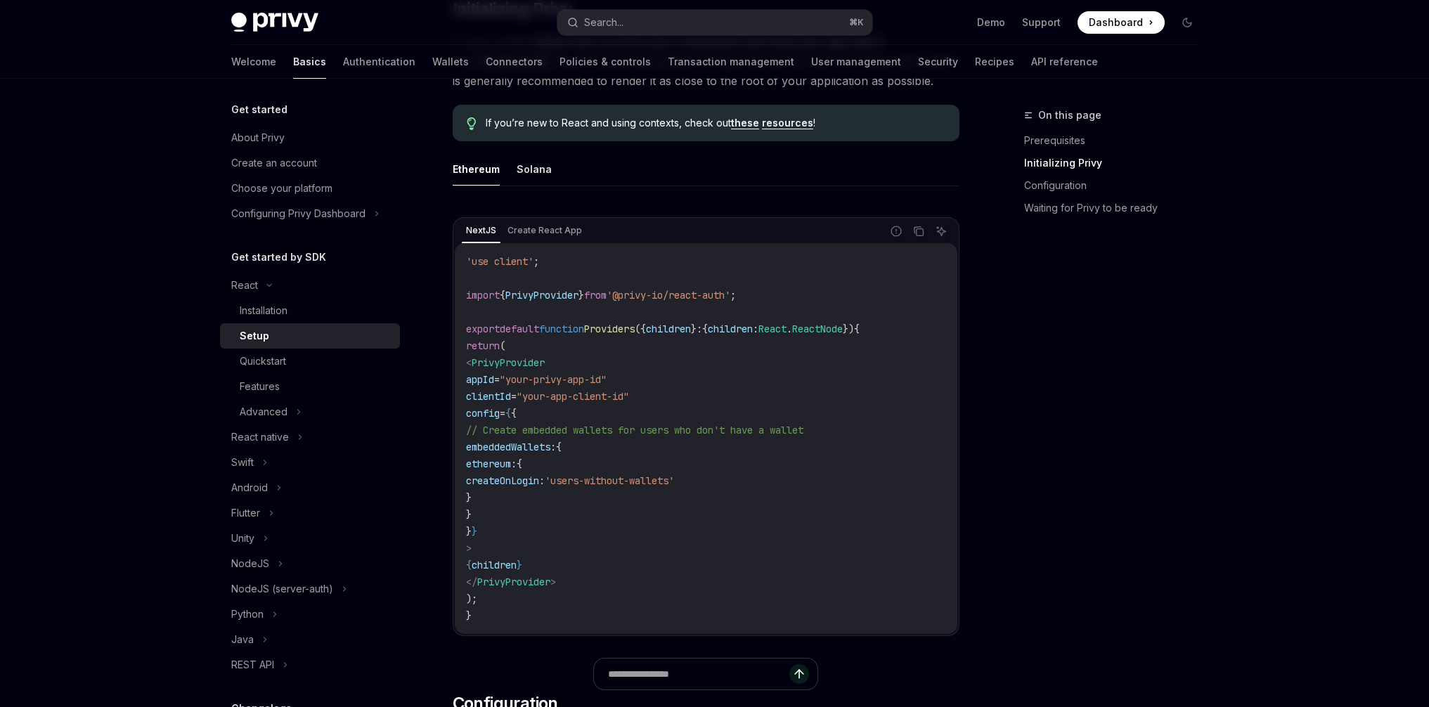
scroll to position [352, 0]
type textarea "*"
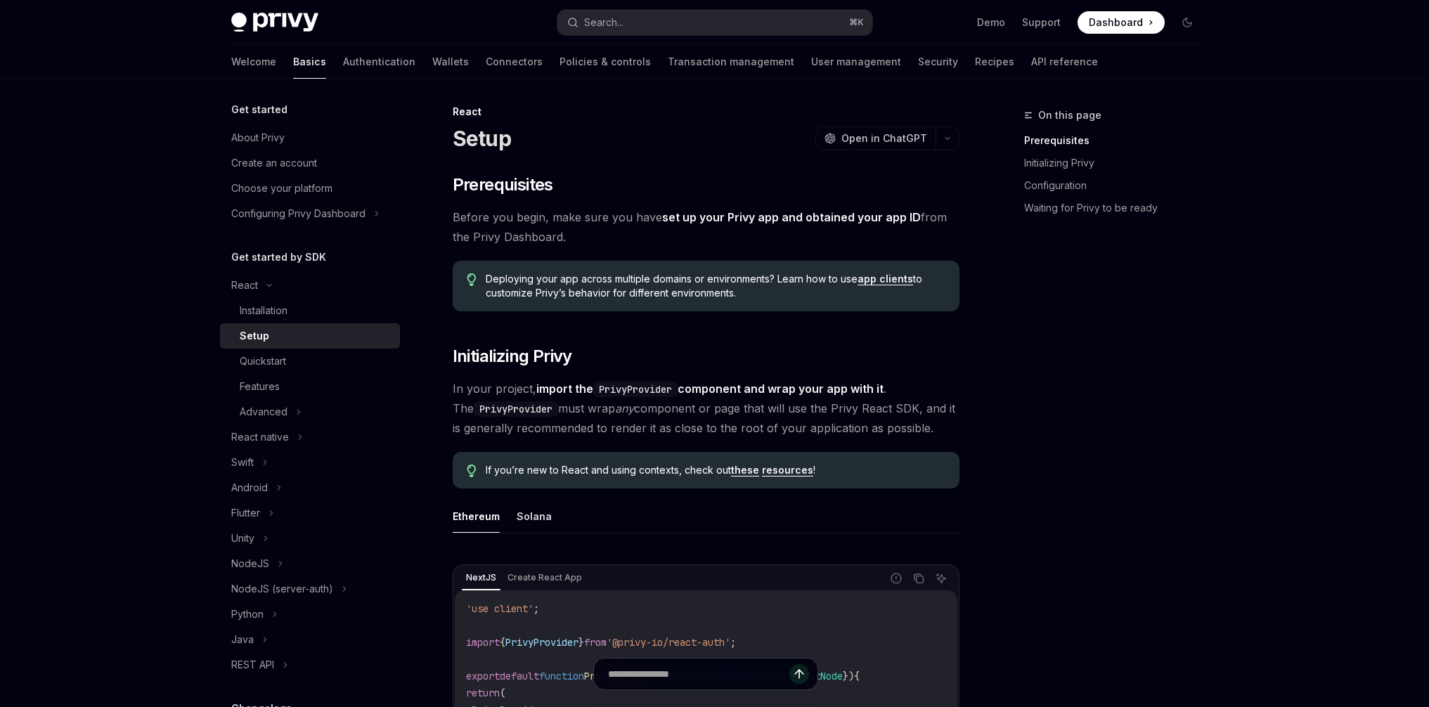
scroll to position [0, 0]
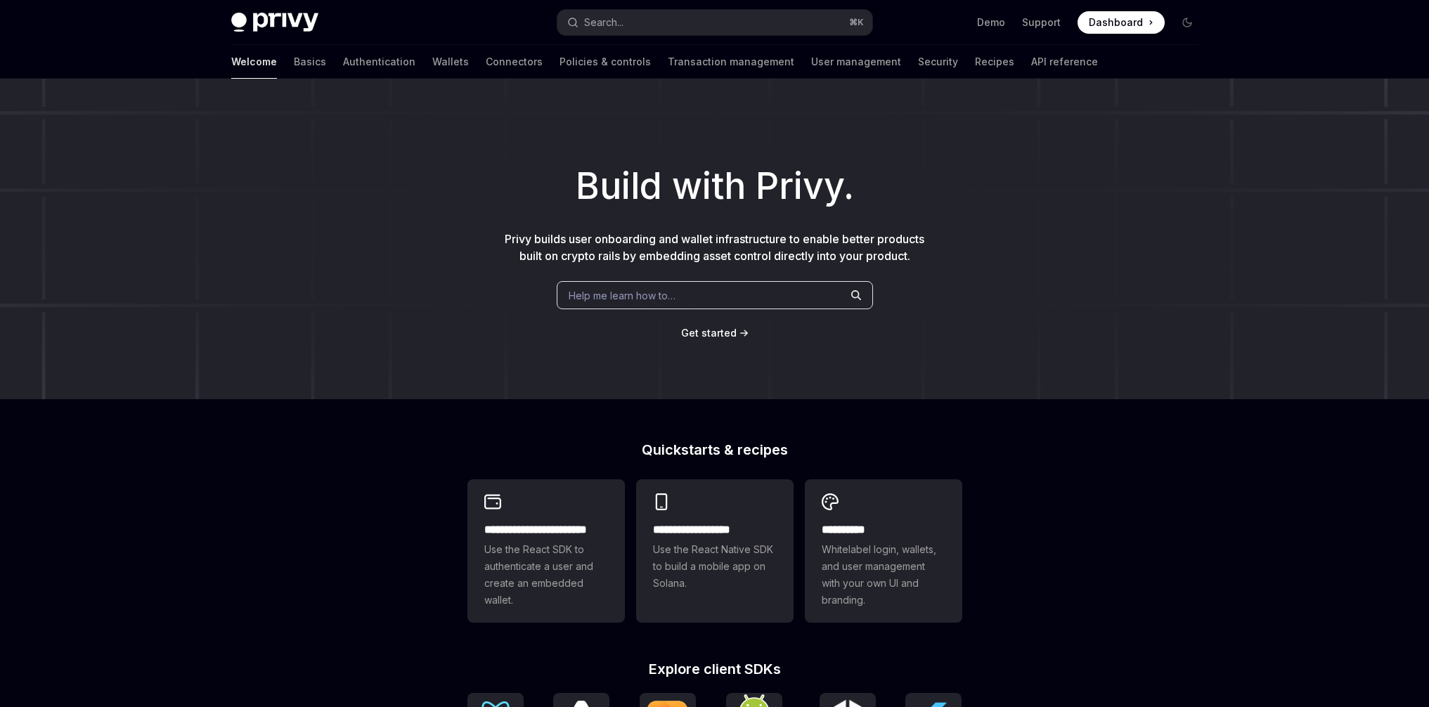
scroll to position [405, 0]
